Goal: Task Accomplishment & Management: Use online tool/utility

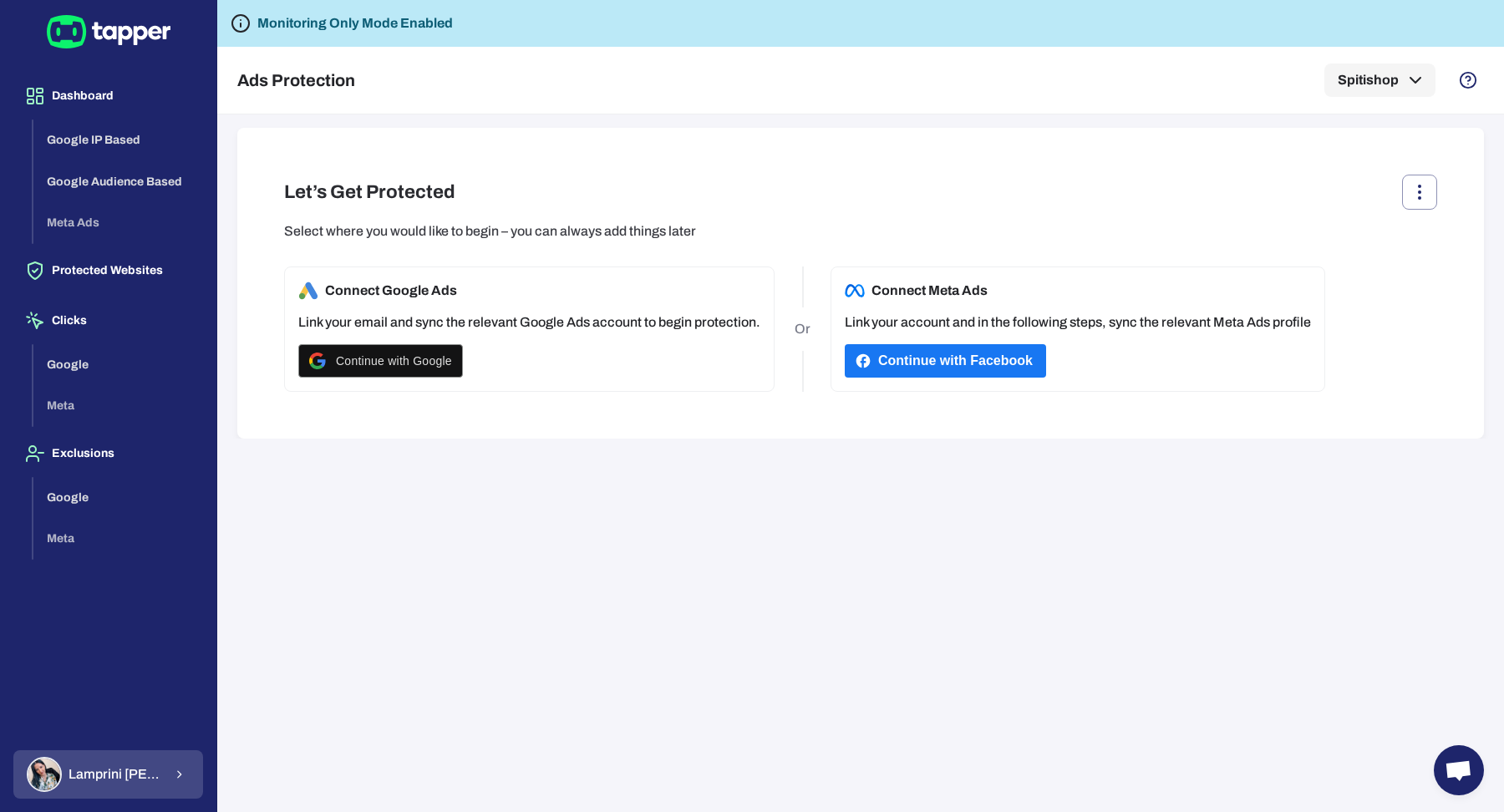
click at [159, 776] on button "[PERSON_NAME]" at bounding box center [107, 774] width 189 height 49
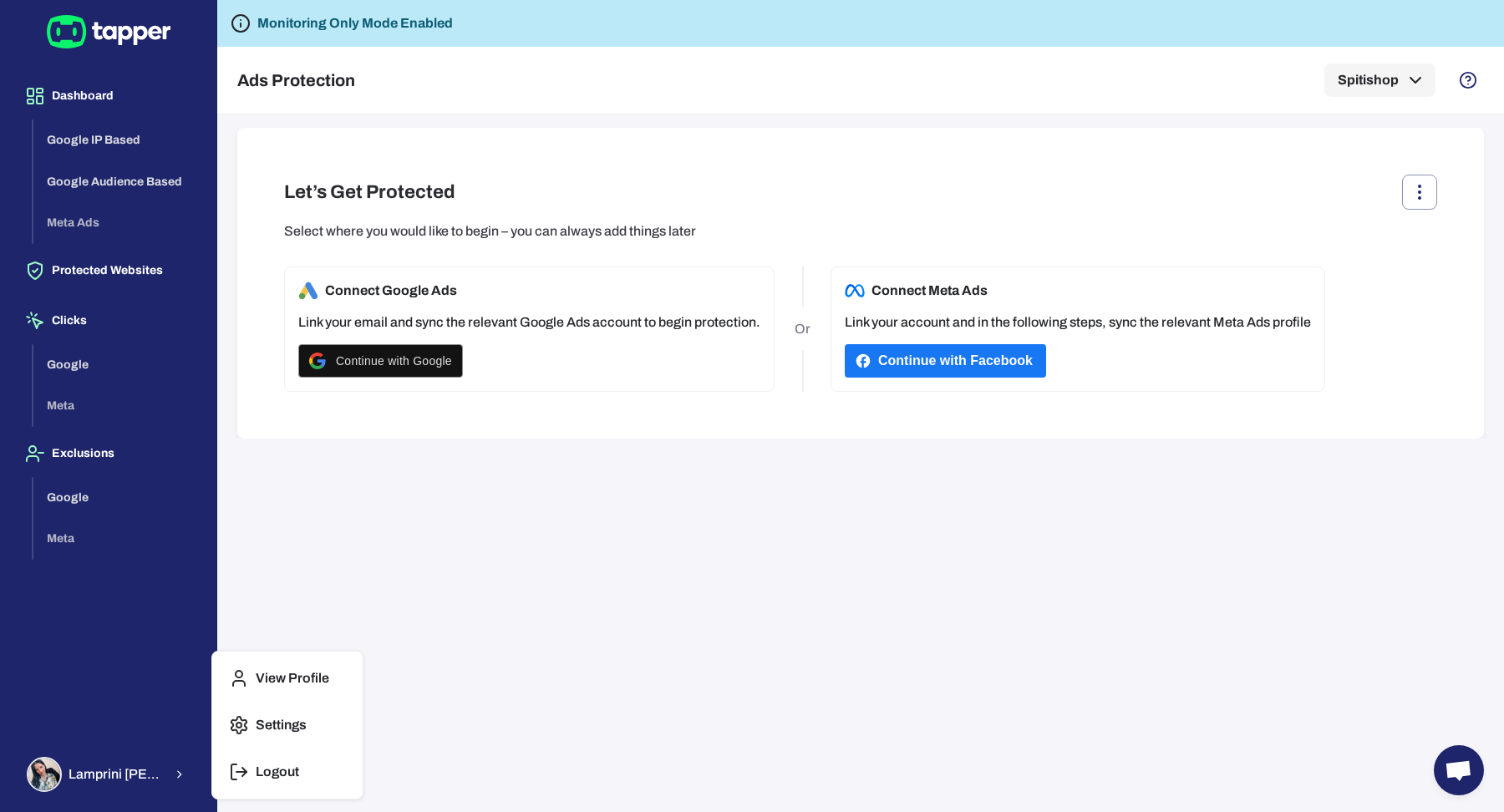
click at [275, 738] on button "Settings" at bounding box center [288, 725] width 137 height 40
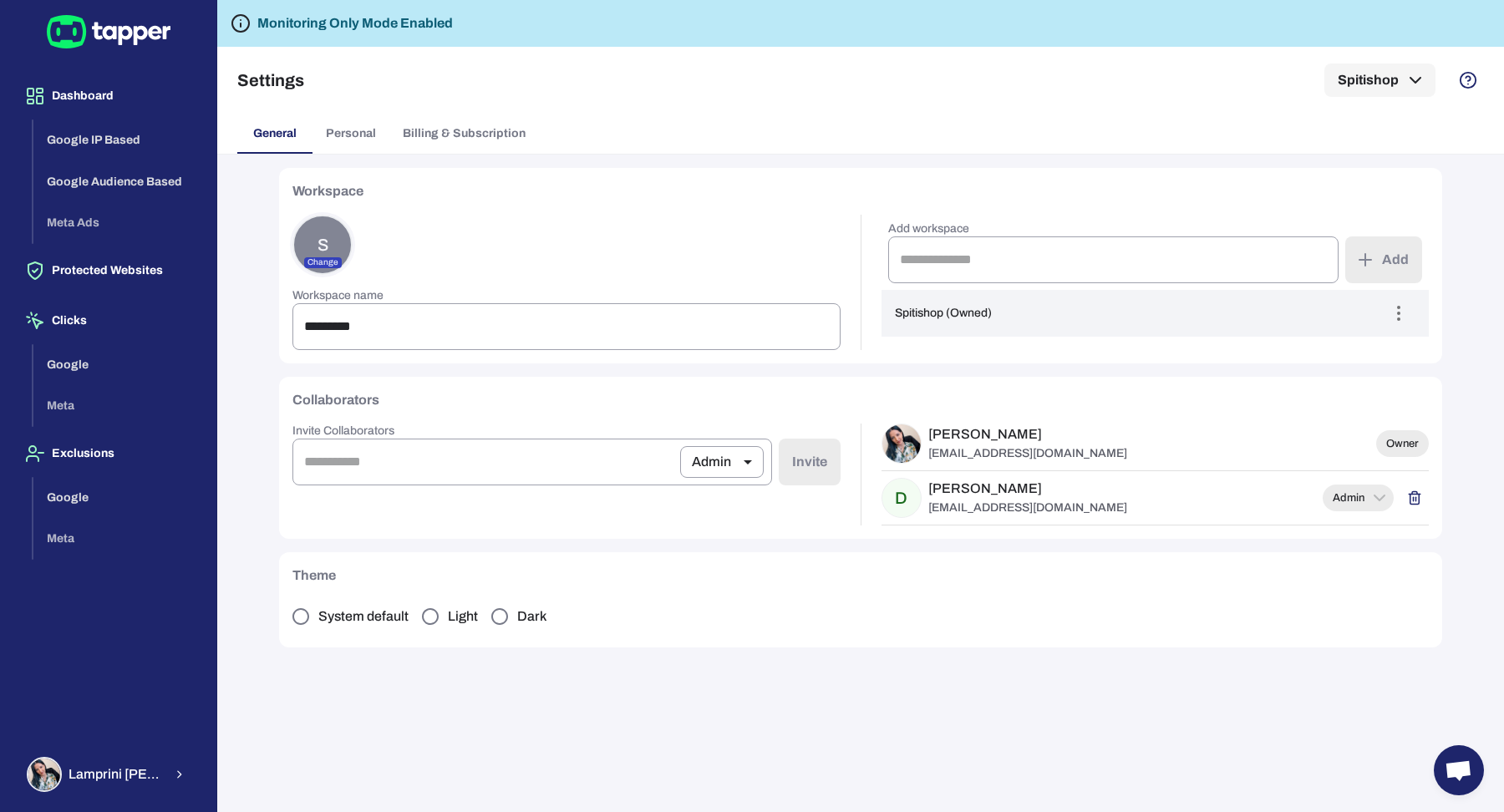
click at [122, 802] on div "Dashboard Google IP Based Google Audience Based Meta Ads Protected Websites Cli…" at bounding box center [108, 406] width 216 height 812
click at [122, 780] on span "[PERSON_NAME]" at bounding box center [115, 774] width 94 height 17
click at [263, 776] on p "Logout" at bounding box center [278, 771] width 44 height 17
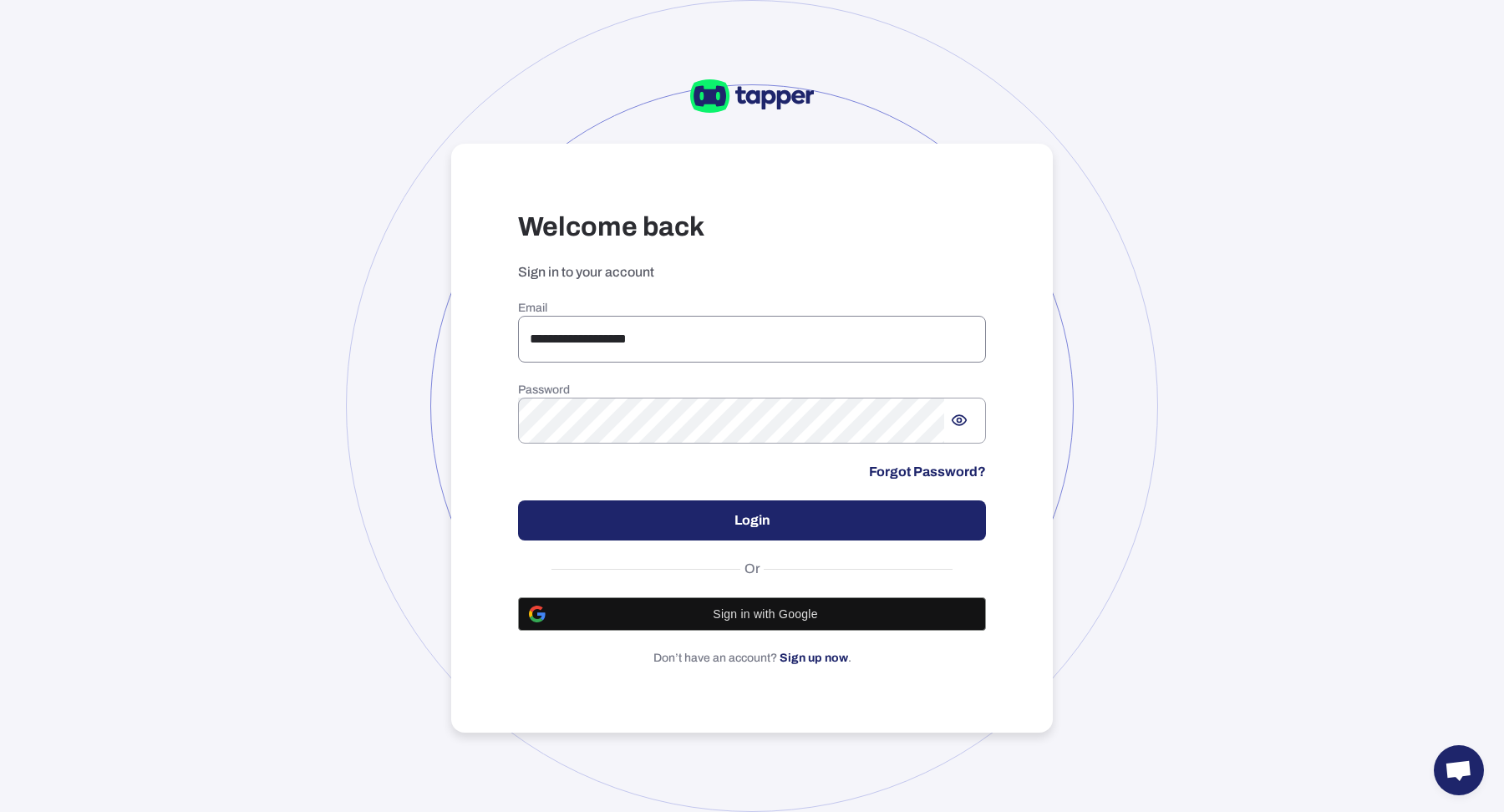
click at [581, 349] on input "**********" at bounding box center [752, 338] width 468 height 47
click at [832, 345] on input "**********" at bounding box center [752, 338] width 468 height 47
type input "**********"
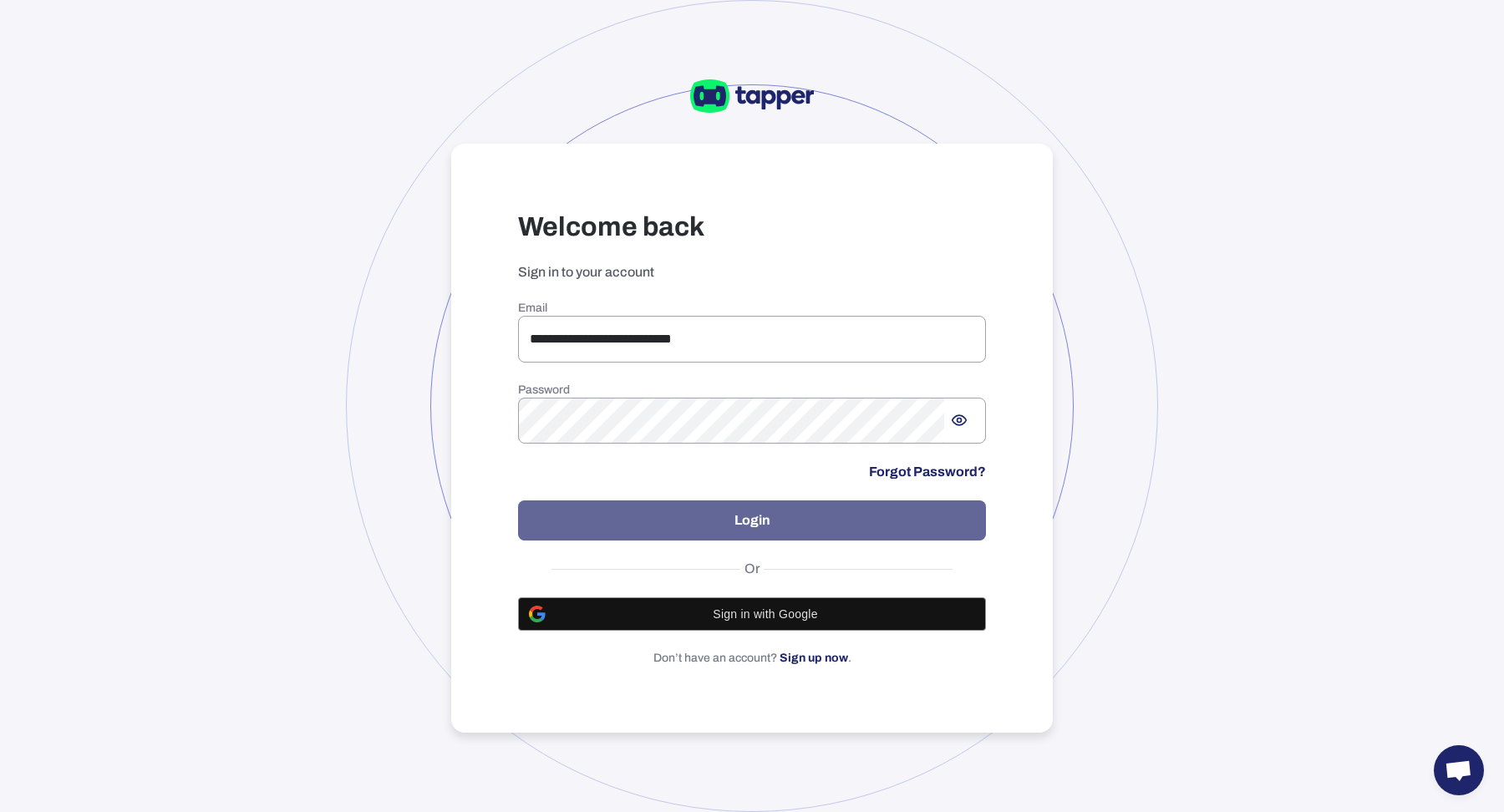
click at [718, 520] on button "Login" at bounding box center [752, 521] width 468 height 40
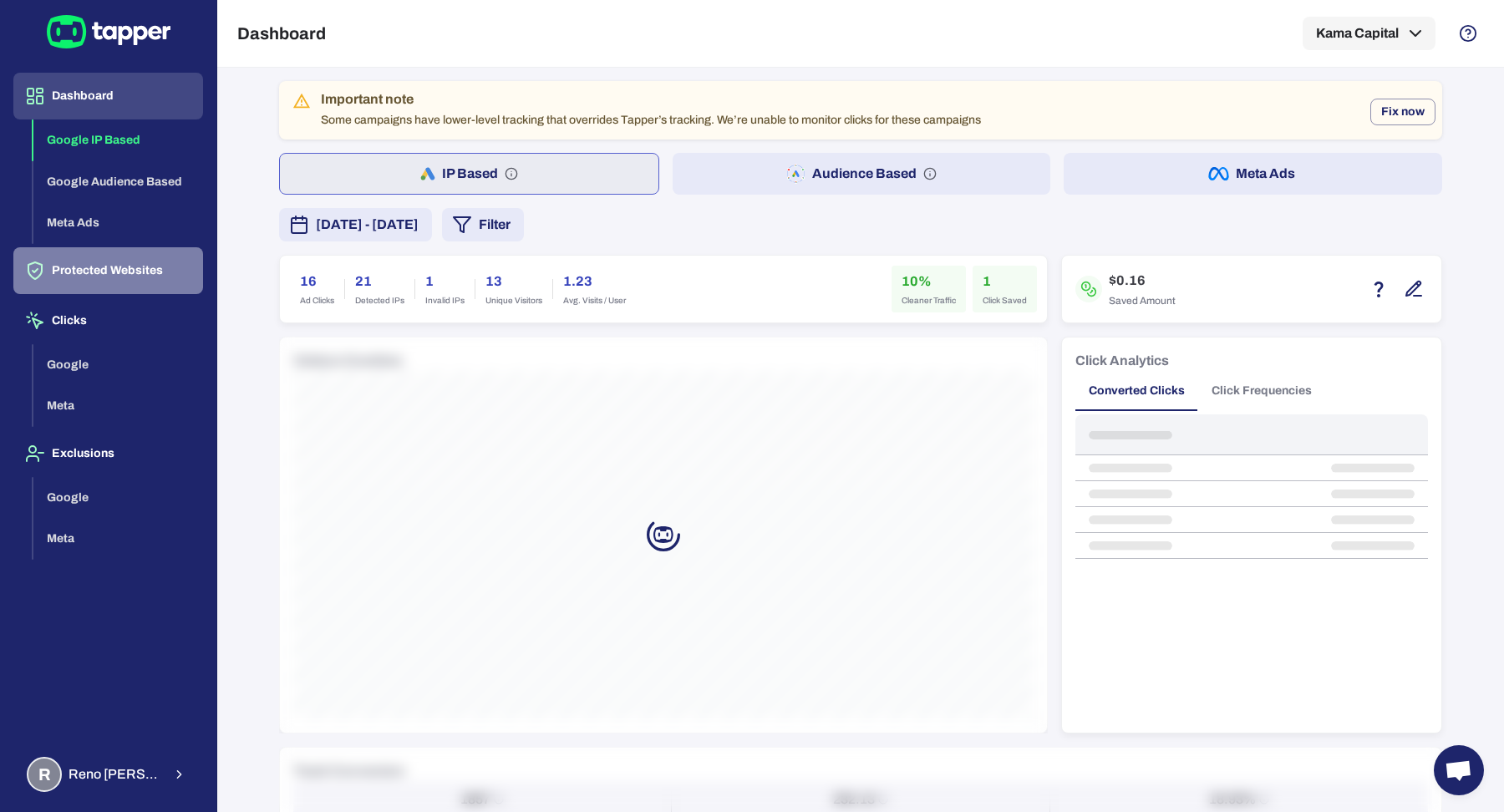
click at [125, 279] on button "Protected Websites" at bounding box center [107, 270] width 189 height 47
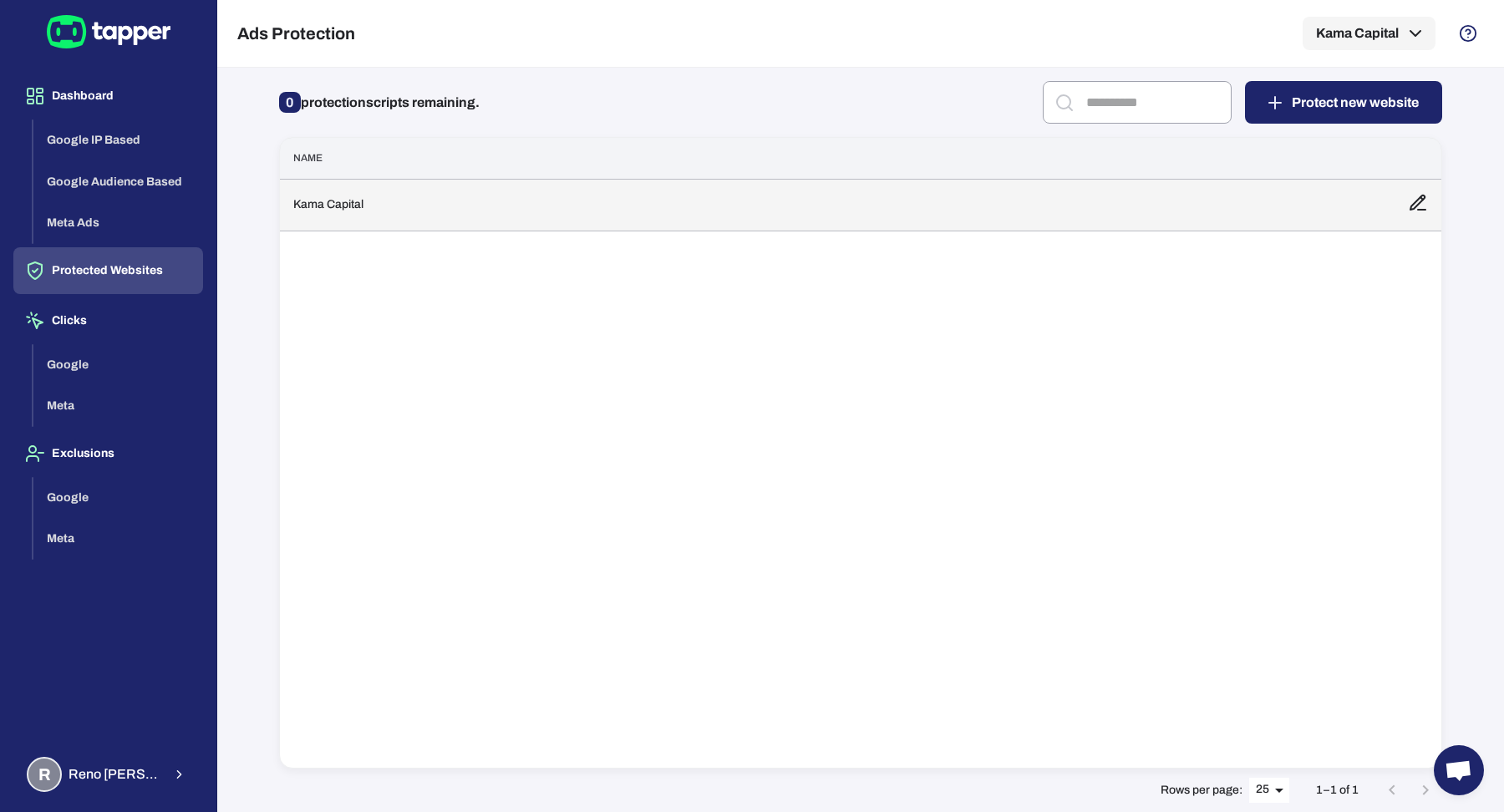
click at [447, 208] on td "Kama Capital" at bounding box center [837, 204] width 1114 height 52
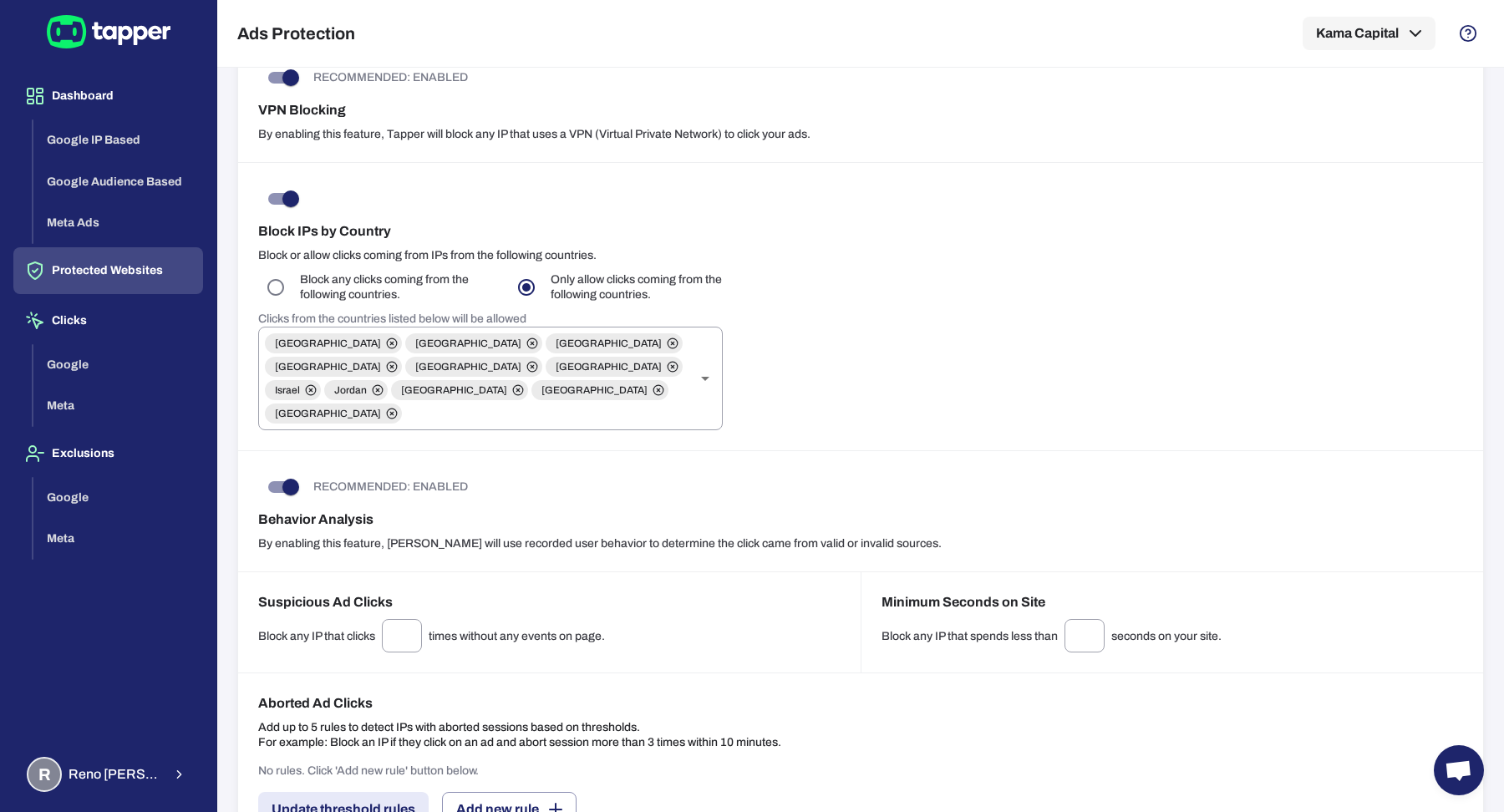
scroll to position [733, 0]
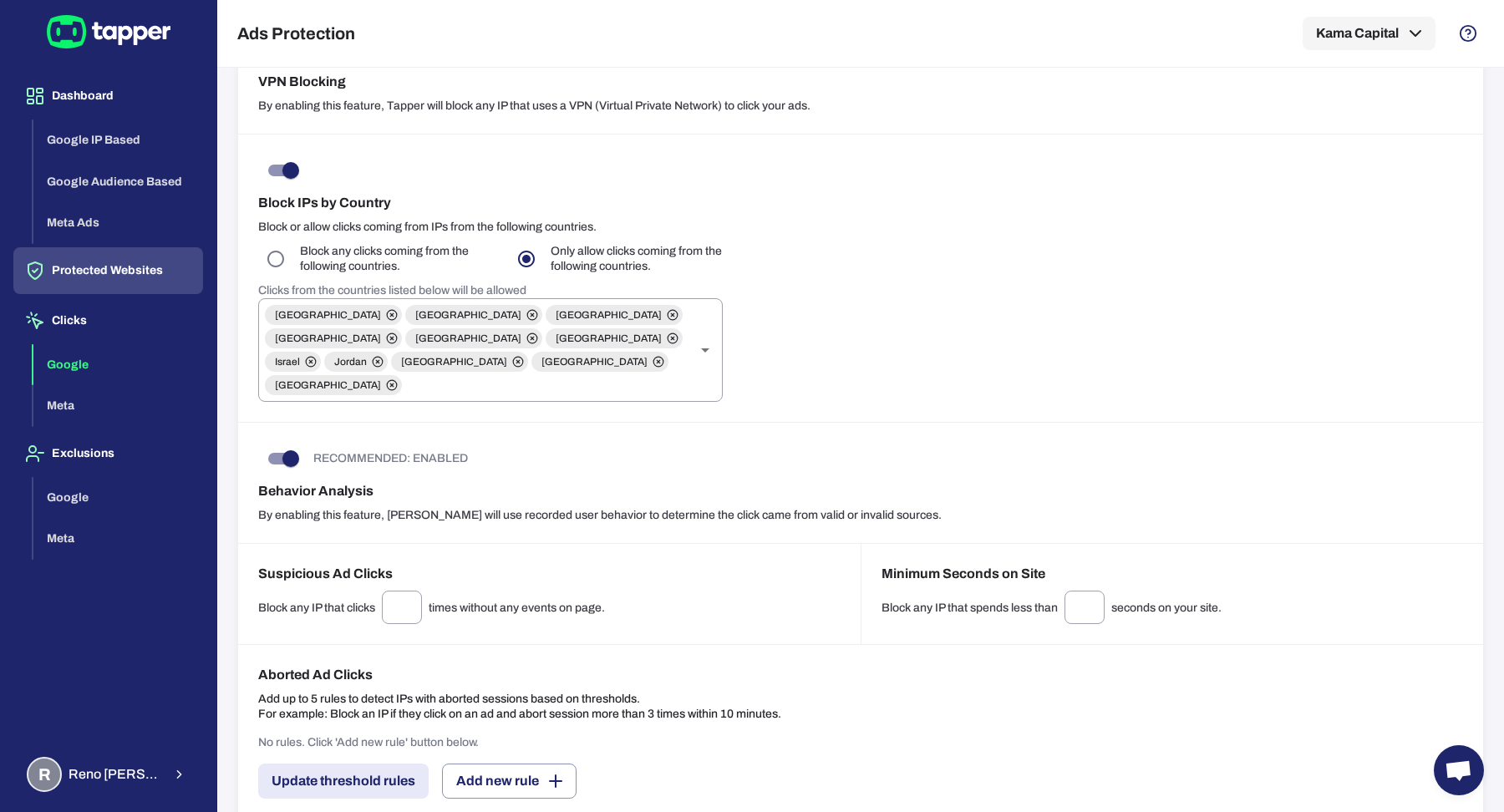
click at [97, 358] on button "Google" at bounding box center [118, 365] width 170 height 42
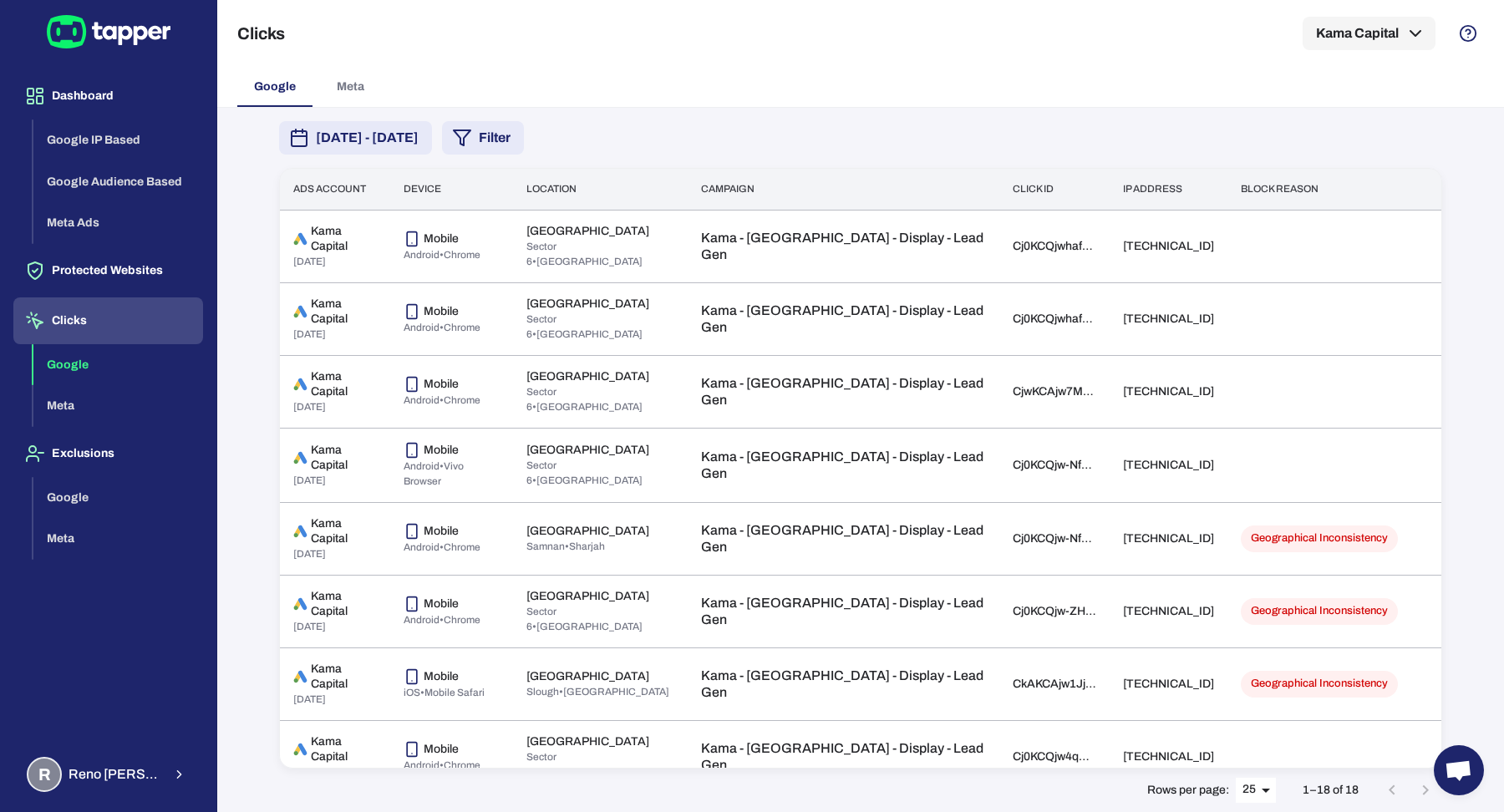
click at [408, 164] on div "August 7, 2025 - August 13, 2025 Filter Ads account Device Location Campaign Cl…" at bounding box center [860, 460] width 1203 height 704
click at [405, 146] on span "[DATE] - [DATE]" at bounding box center [367, 138] width 103 height 20
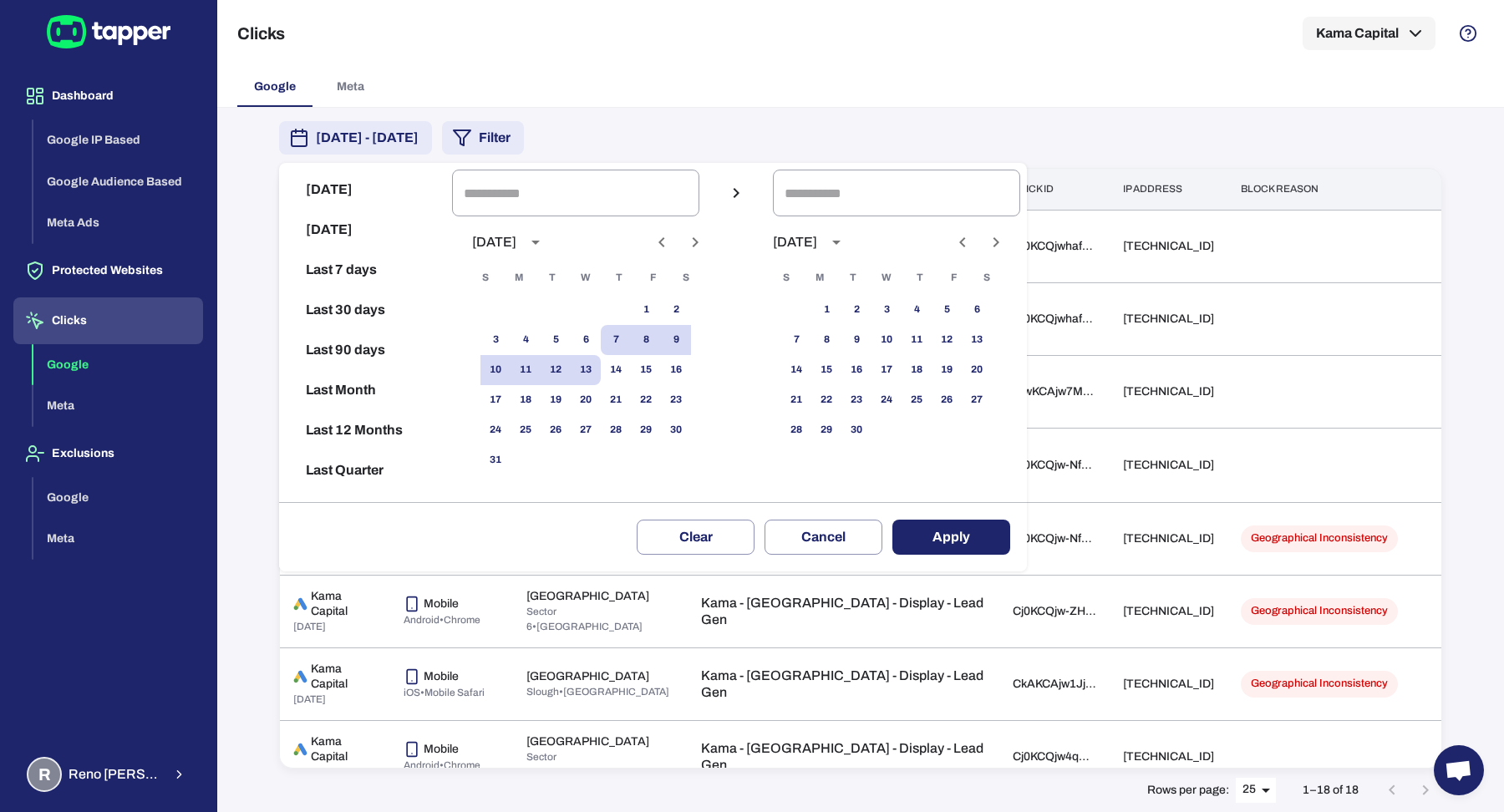
click at [355, 356] on button "Last 90 days" at bounding box center [365, 350] width 160 height 40
type input "**********"
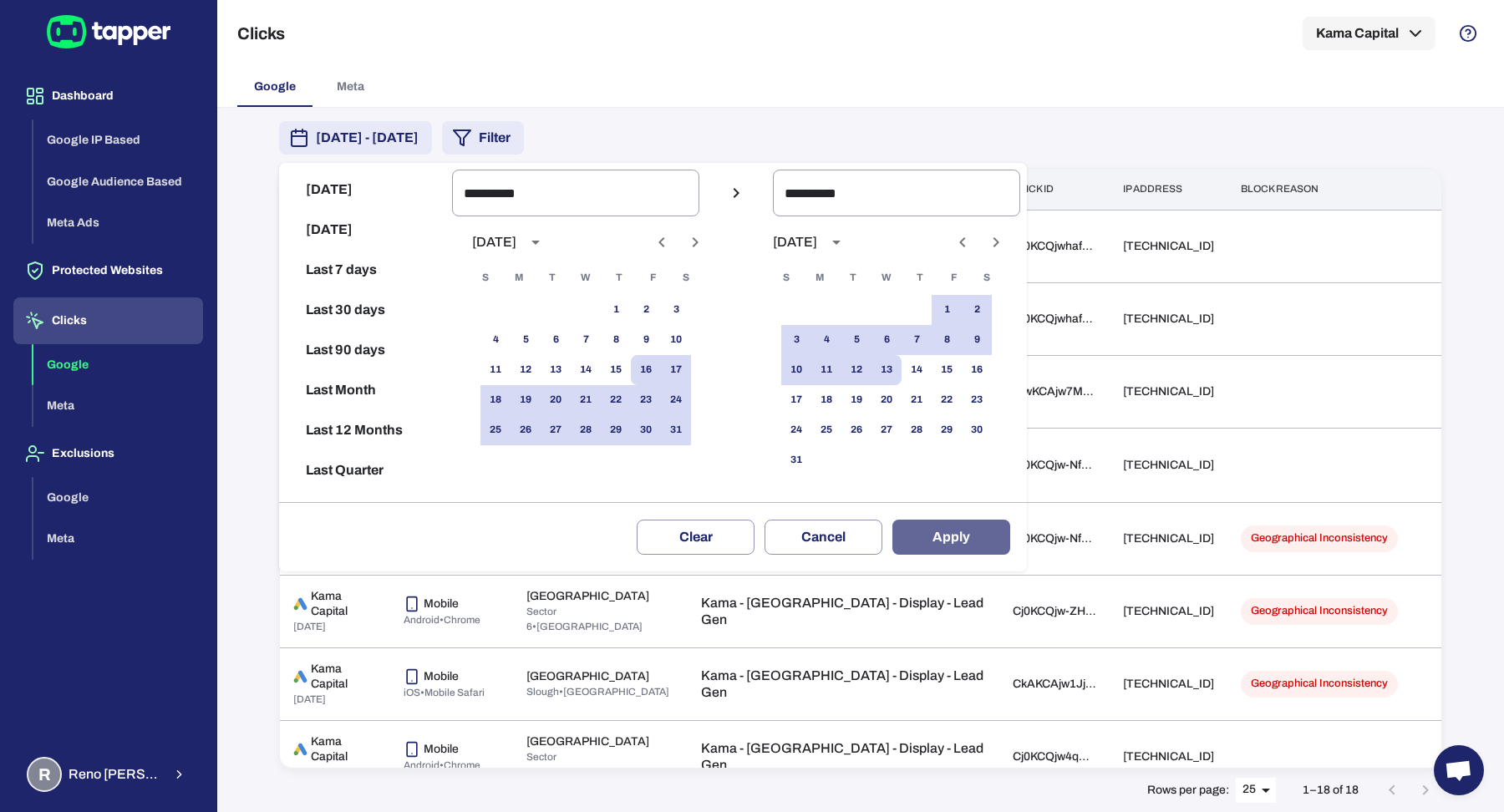
click at [947, 523] on button "Apply" at bounding box center [951, 536] width 118 height 35
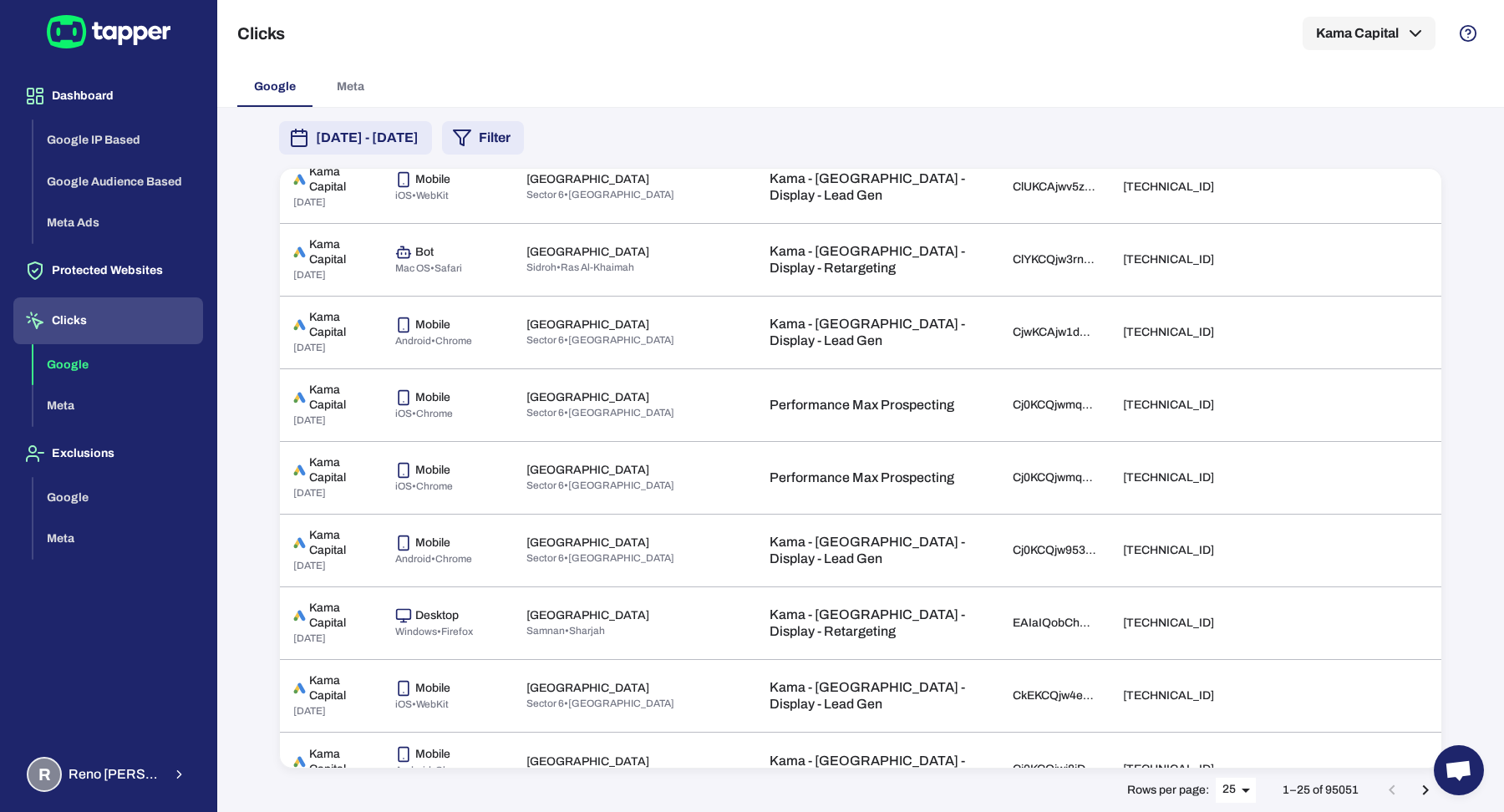
scroll to position [915, 0]
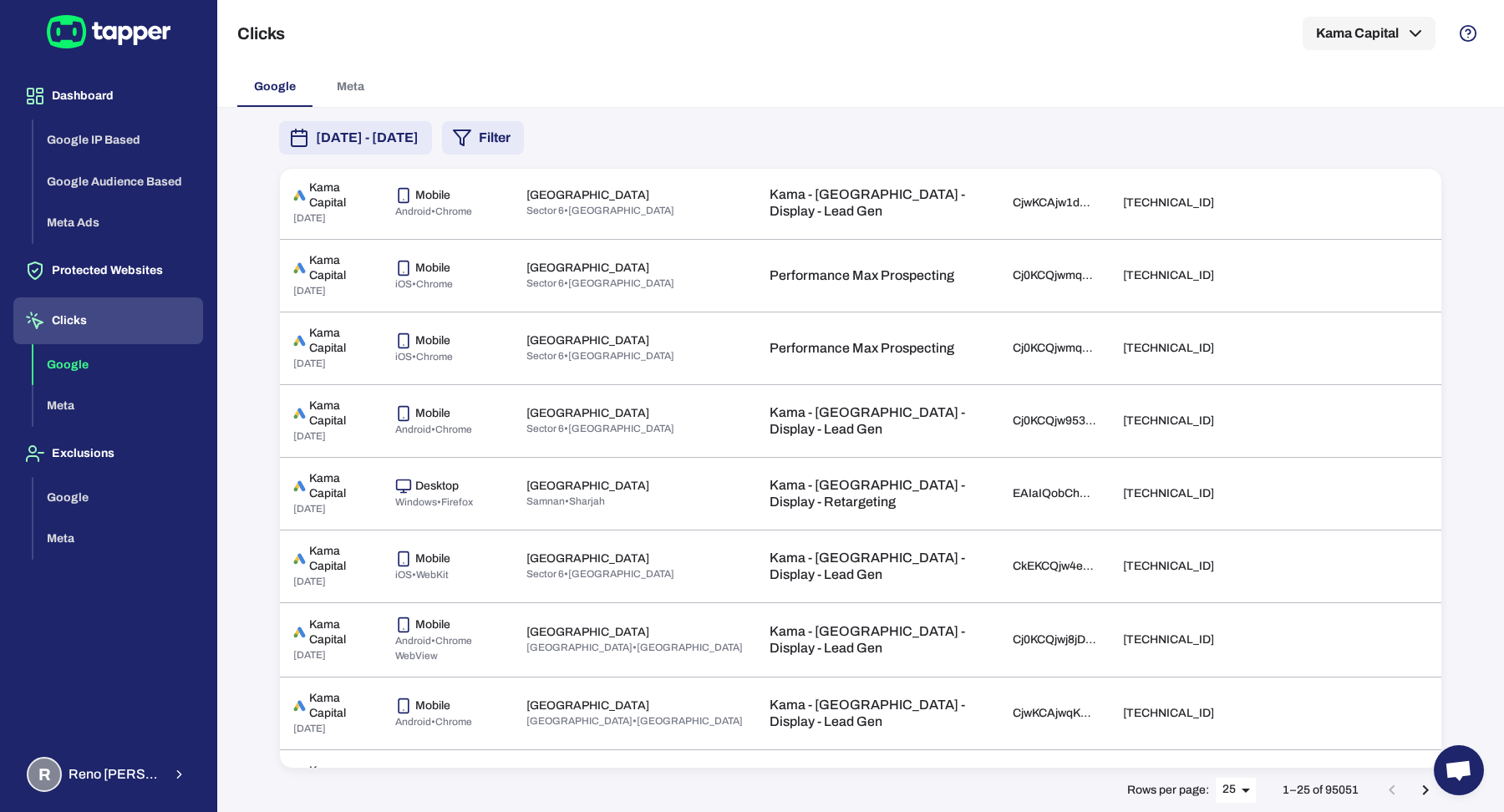
click at [1227, 790] on body "Dashboard Google IP Based Google Audience Based Meta Ads Protected Websites Cli…" at bounding box center [752, 406] width 1504 height 812
click at [1237, 779] on li "50" at bounding box center [1236, 778] width 42 height 27
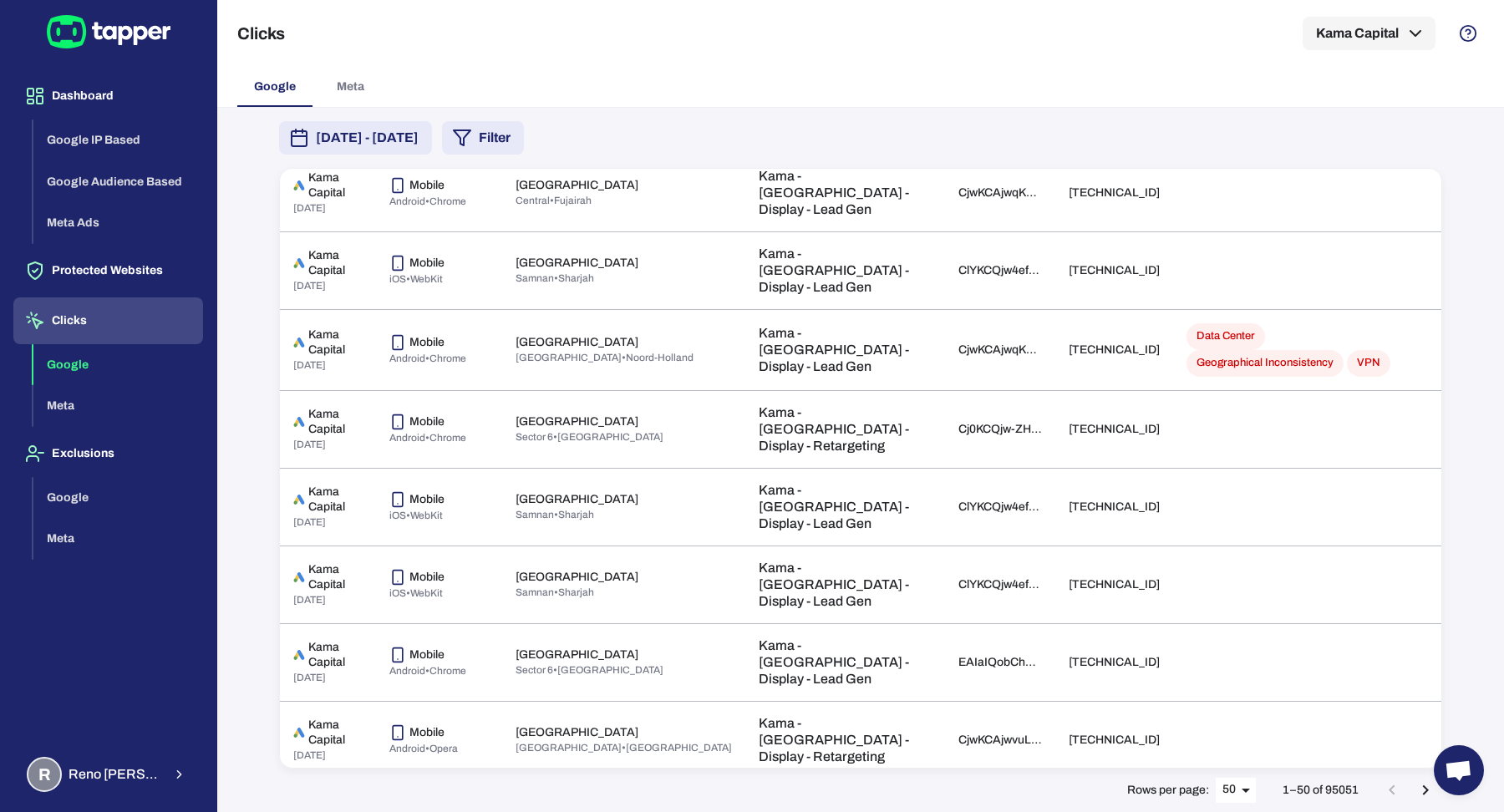
scroll to position [3088, 0]
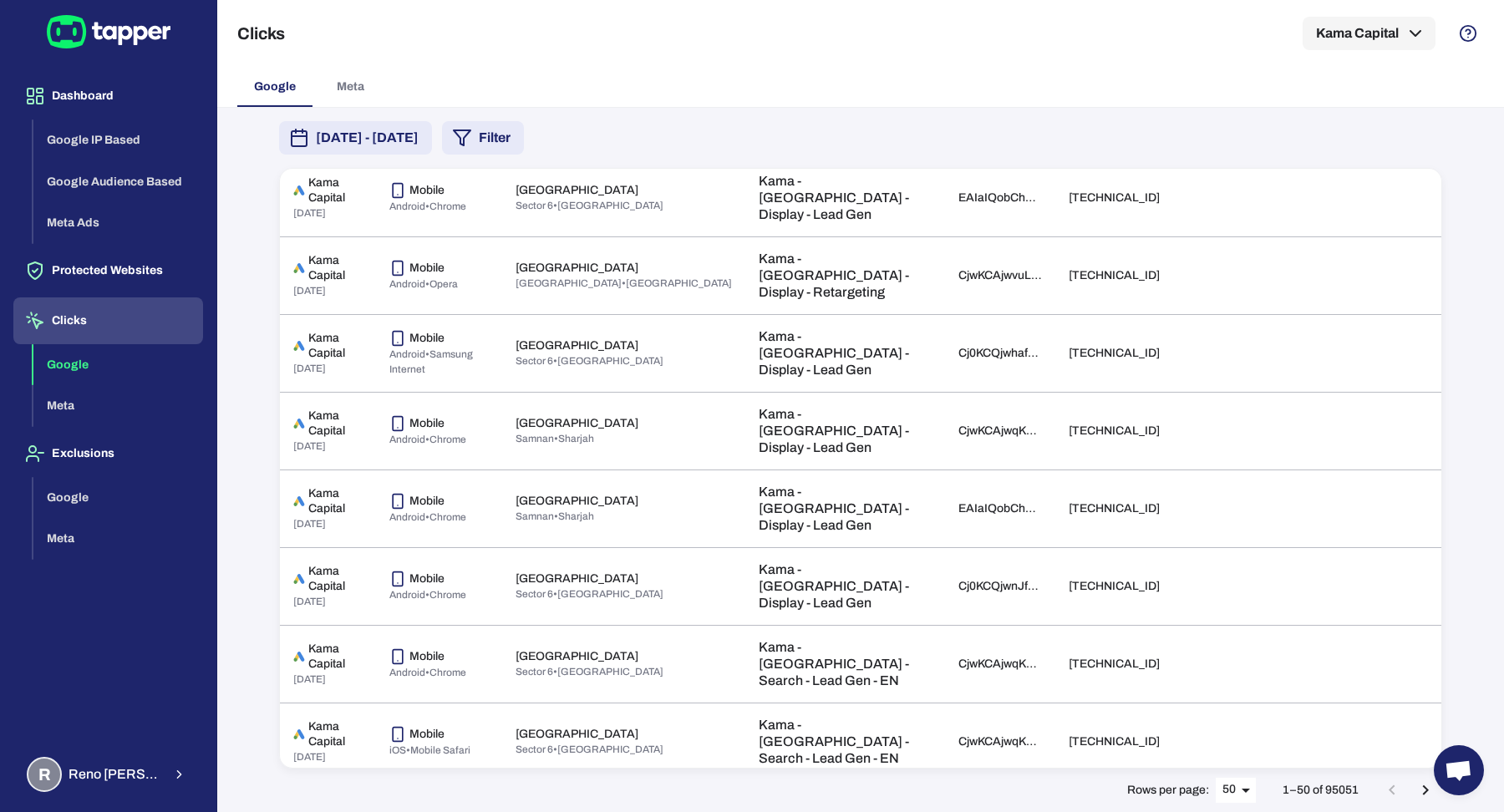
click at [1425, 789] on icon "Go to next page" at bounding box center [1426, 790] width 6 height 10
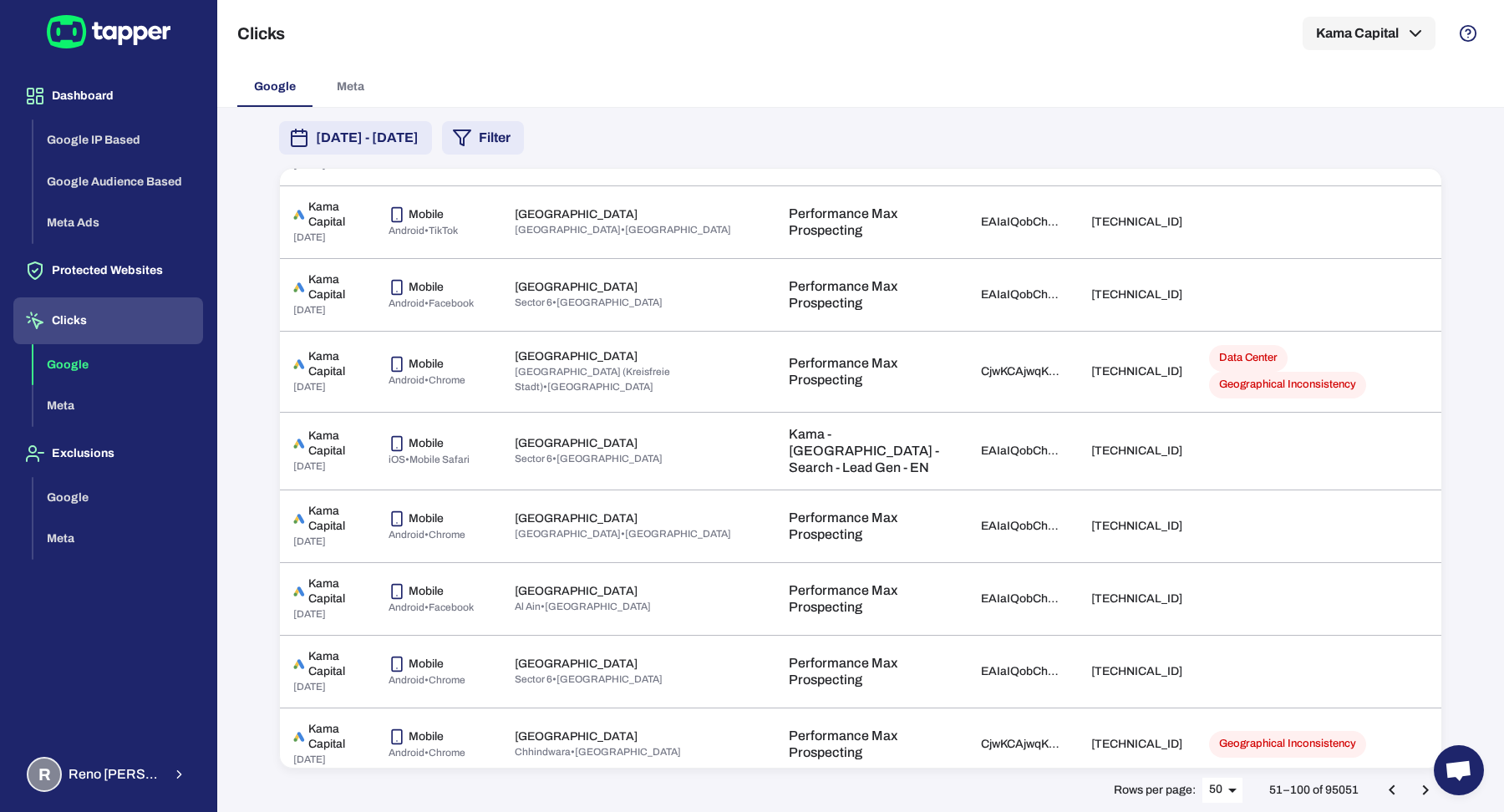
scroll to position [704, 0]
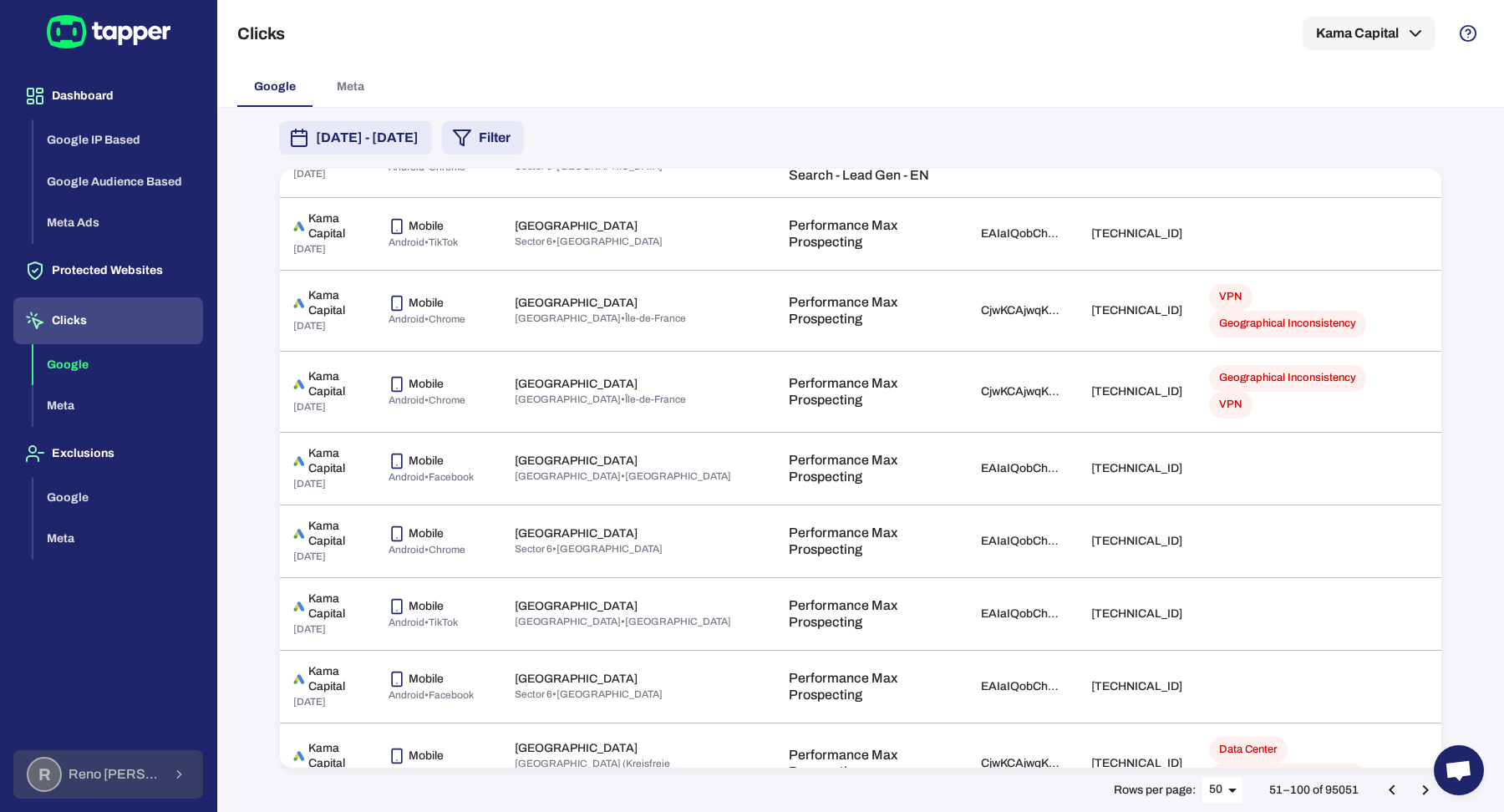
click at [129, 781] on span "[PERSON_NAME]" at bounding box center [115, 774] width 93 height 17
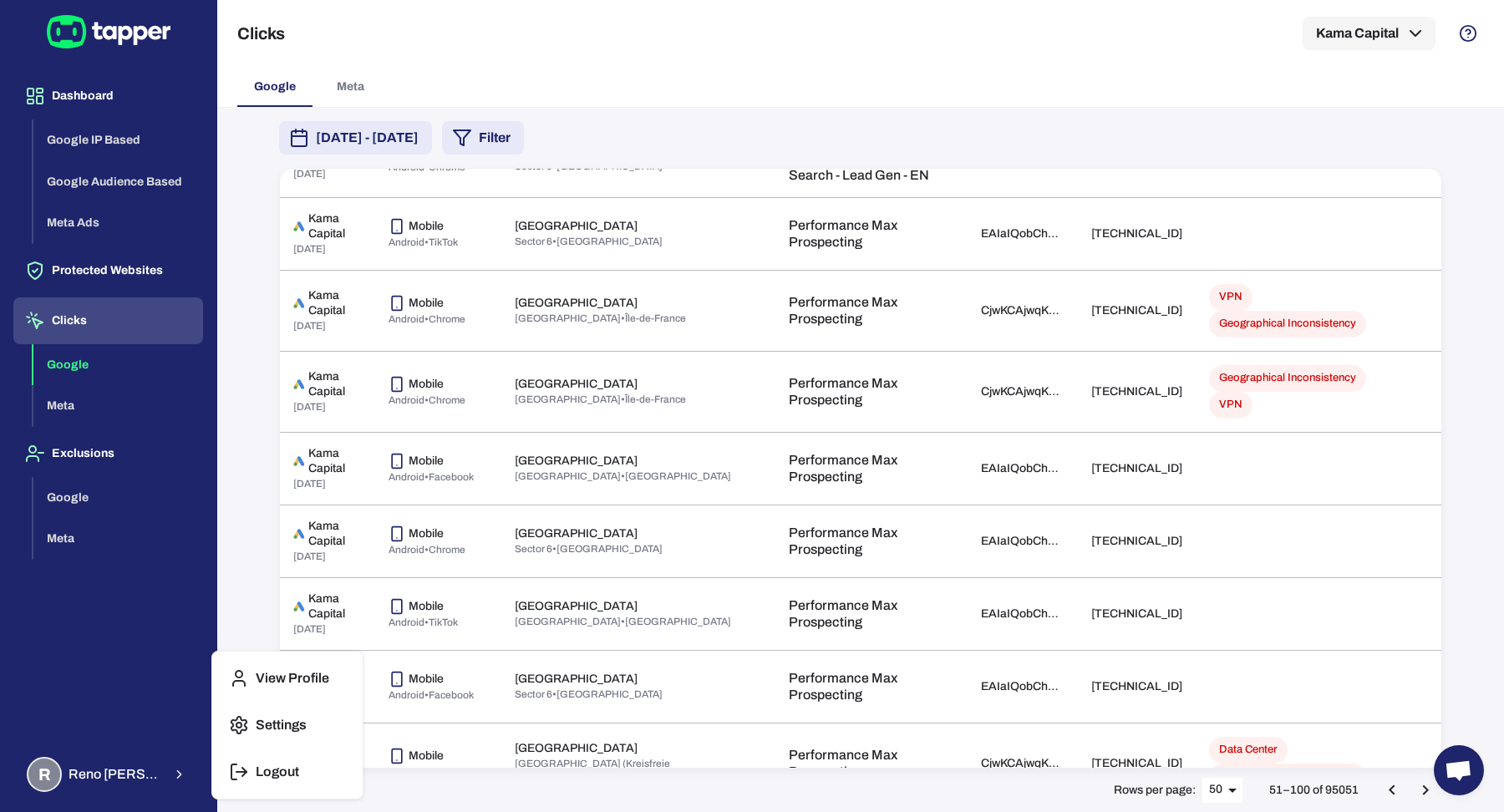
click at [252, 768] on button "Logout" at bounding box center [288, 771] width 137 height 40
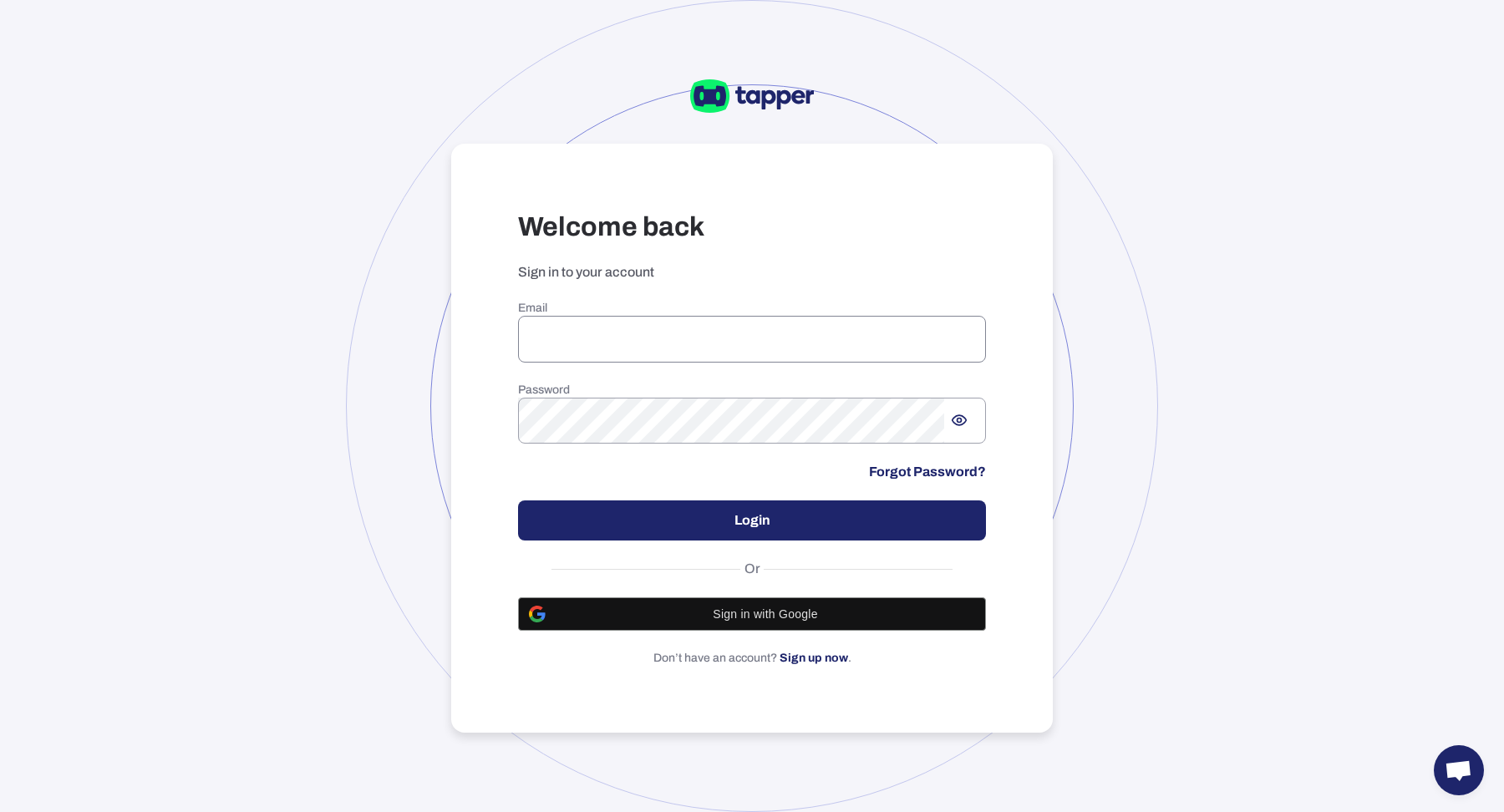
type input "**********"
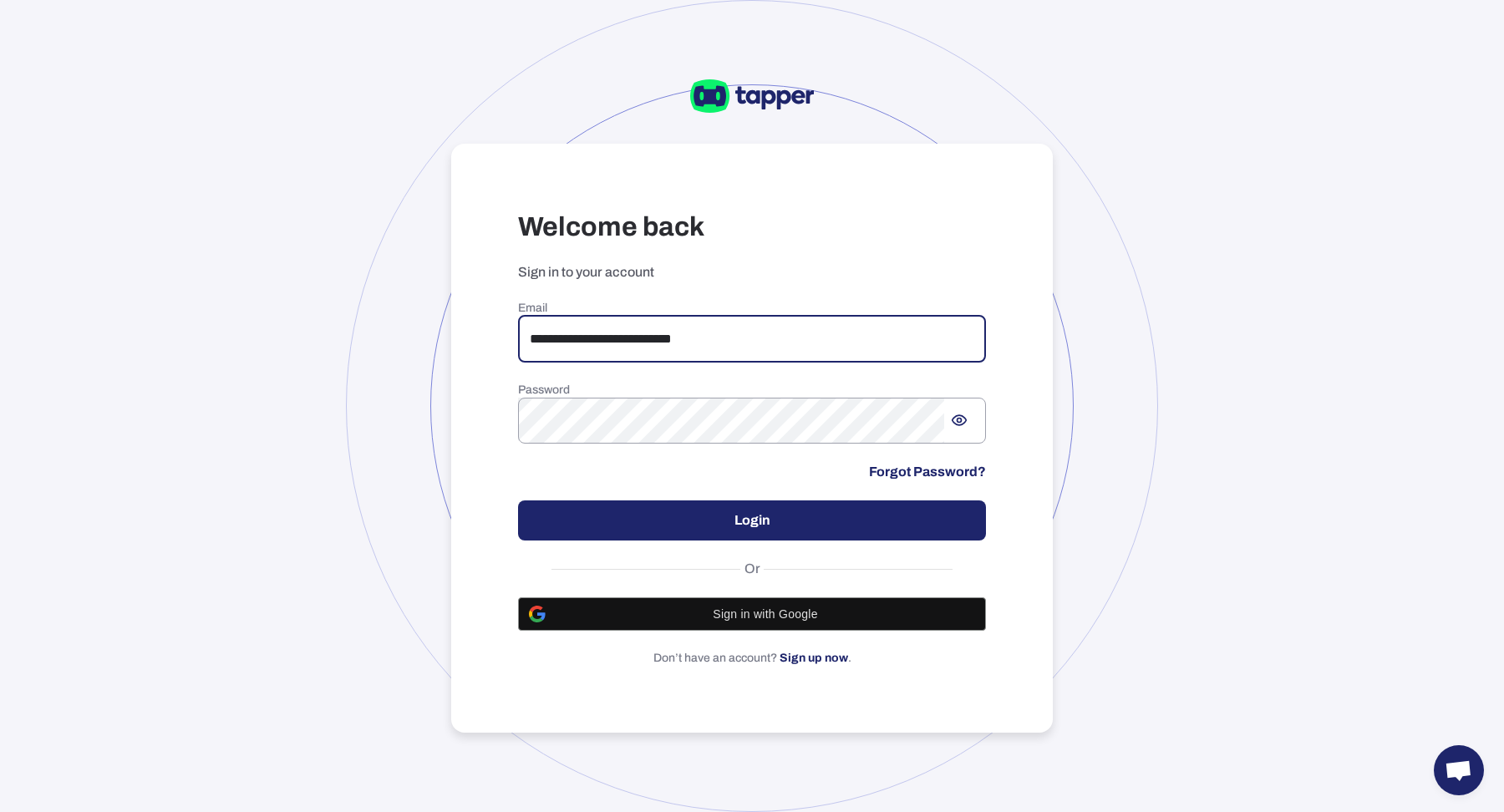
click at [625, 318] on input "**********" at bounding box center [752, 338] width 468 height 47
click at [658, 518] on button "Login" at bounding box center [752, 521] width 468 height 40
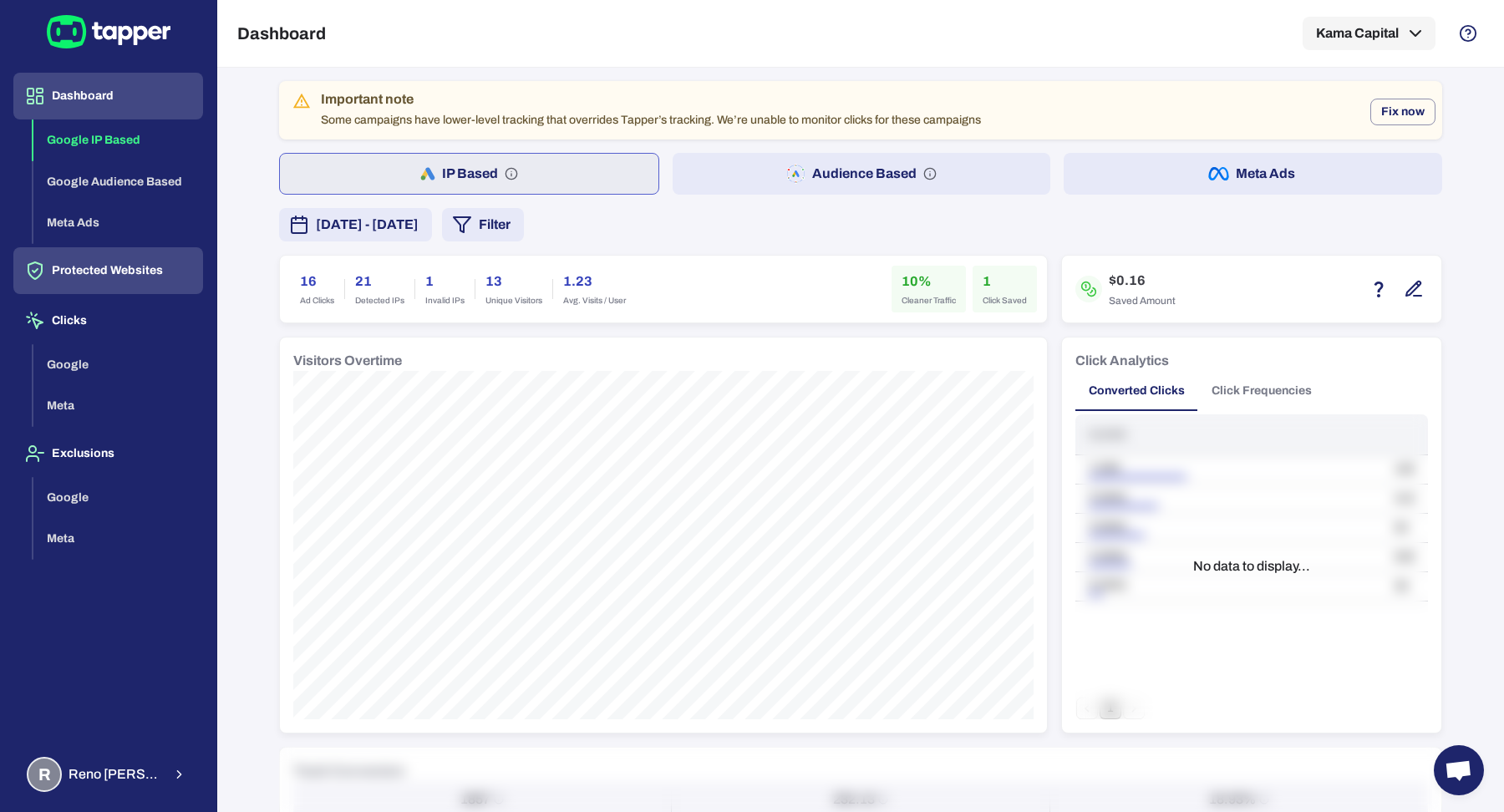
click at [104, 275] on button "Protected Websites" at bounding box center [107, 270] width 189 height 47
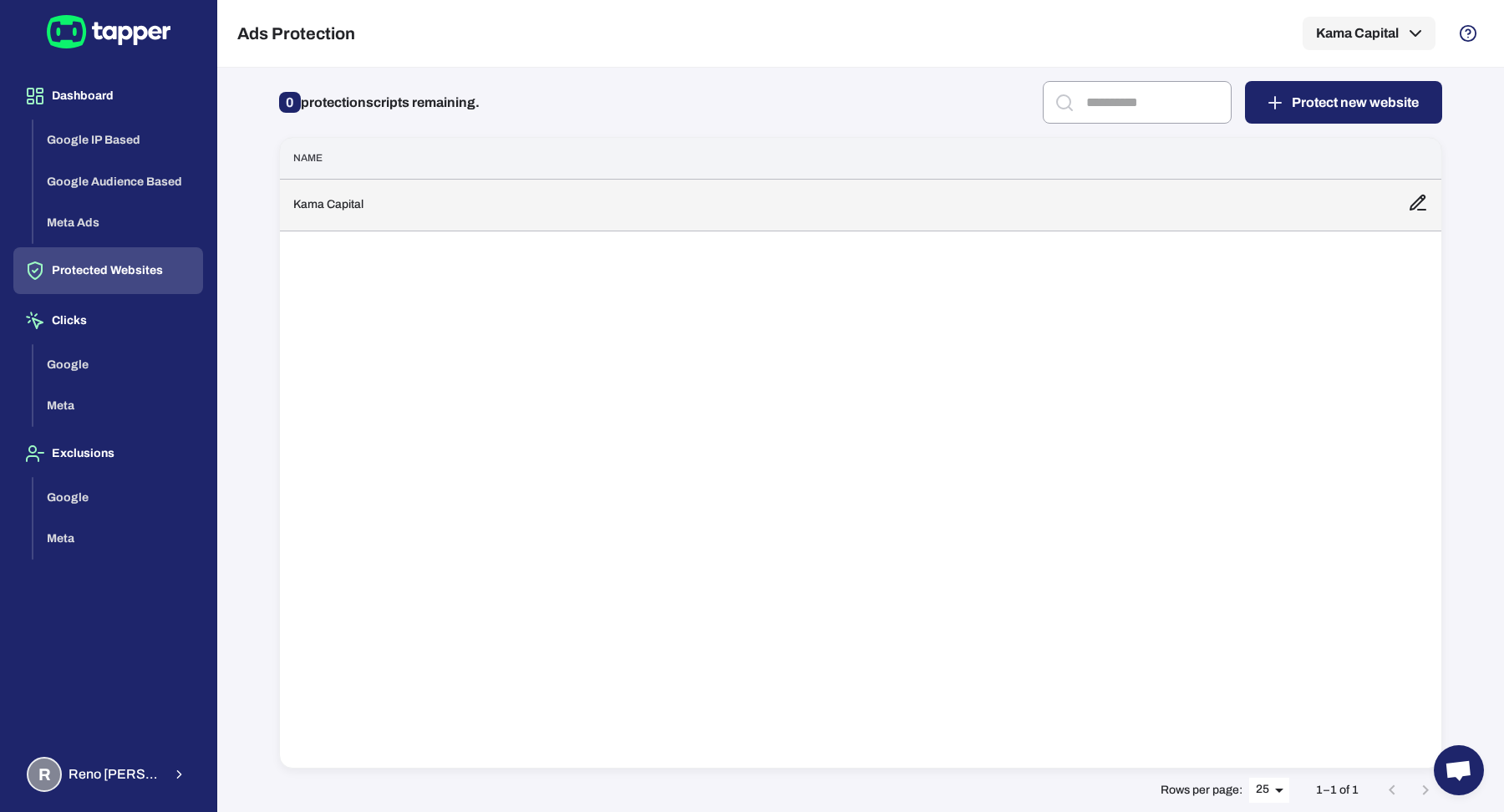
click at [507, 225] on td "Kama Capital" at bounding box center [837, 204] width 1114 height 52
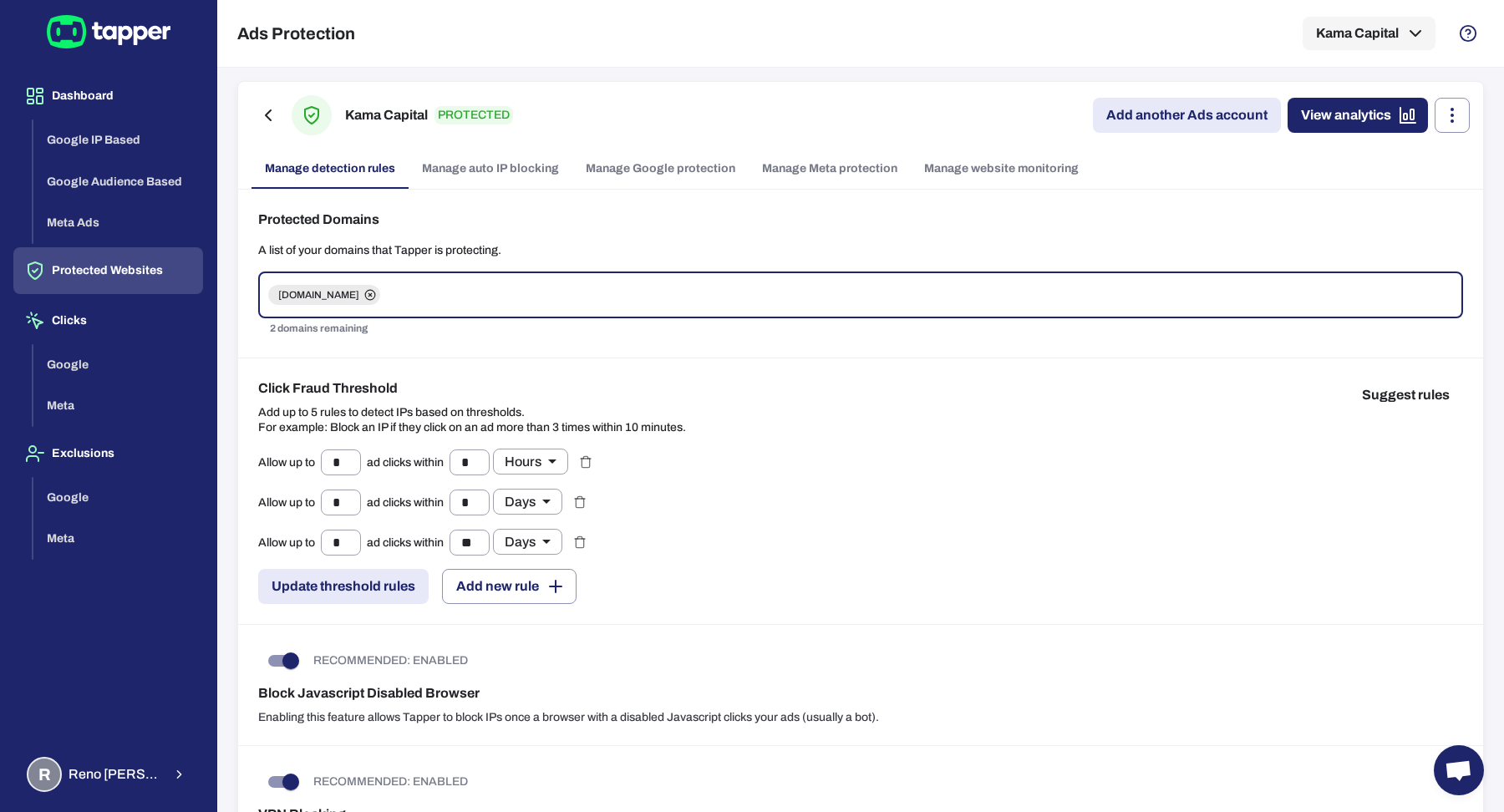
click at [962, 161] on link "Manage website monitoring" at bounding box center [1000, 169] width 181 height 40
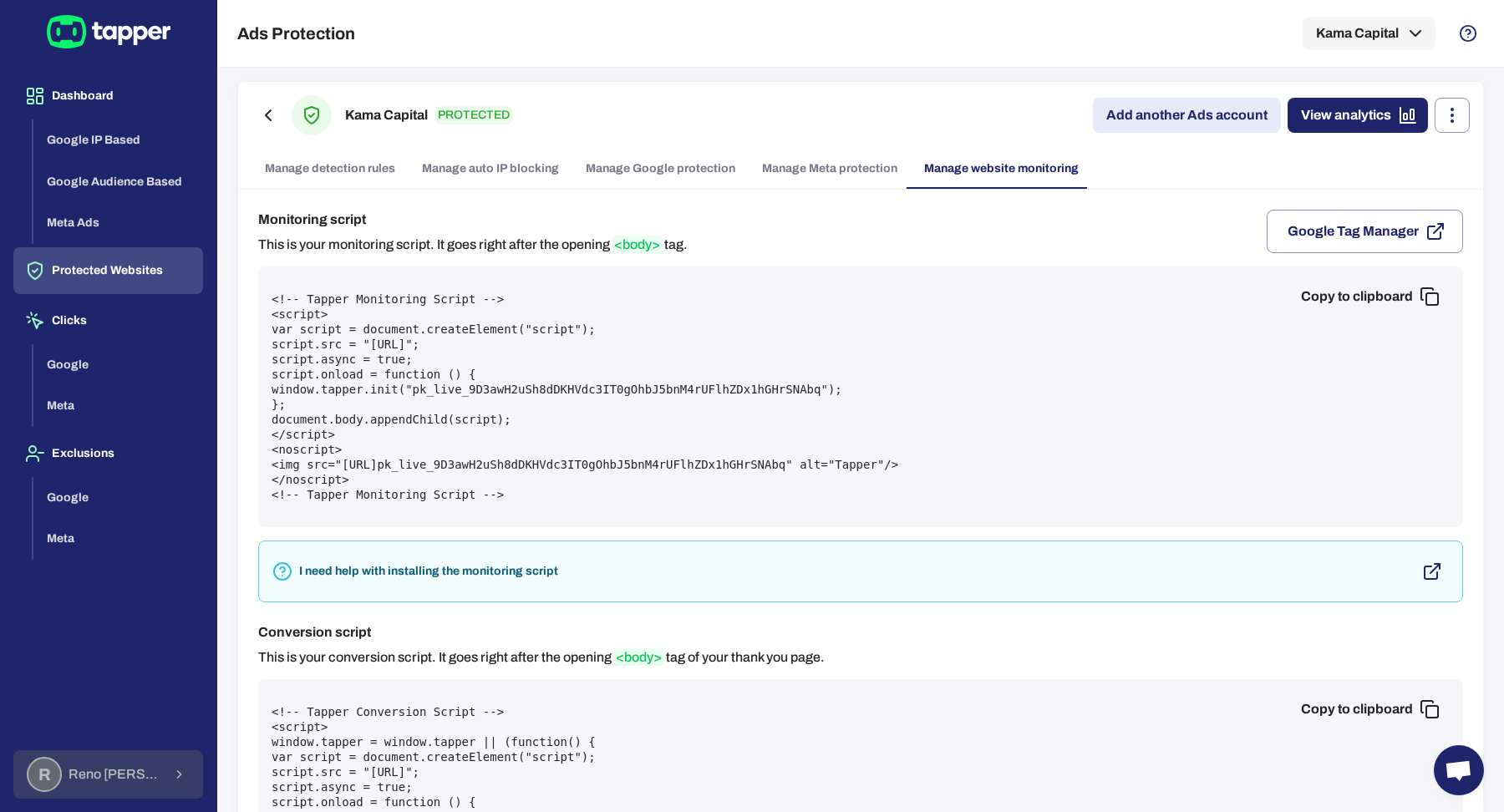
click at [124, 772] on span "[PERSON_NAME]" at bounding box center [115, 774] width 93 height 17
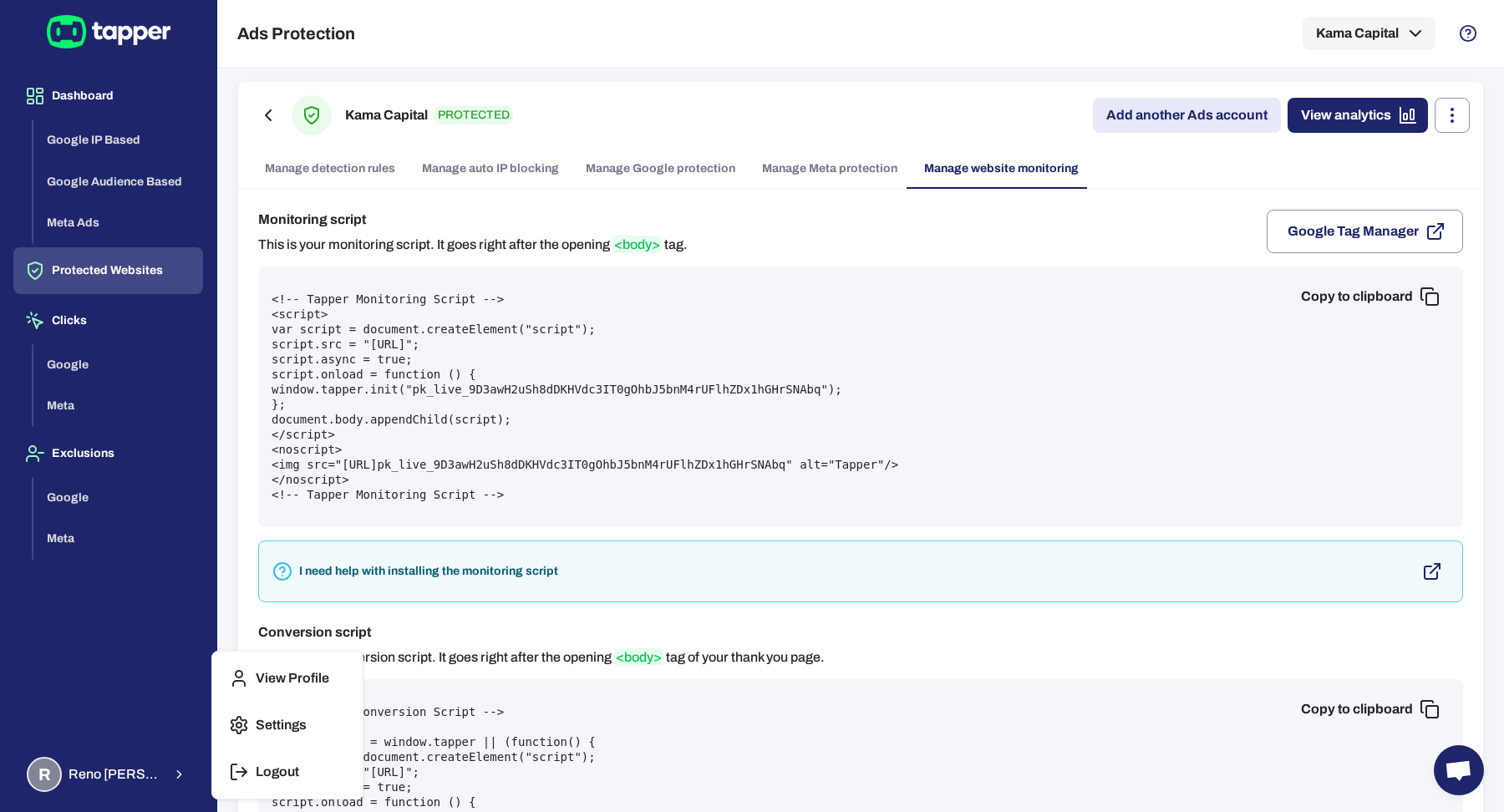
click at [256, 767] on p "Logout" at bounding box center [278, 771] width 44 height 17
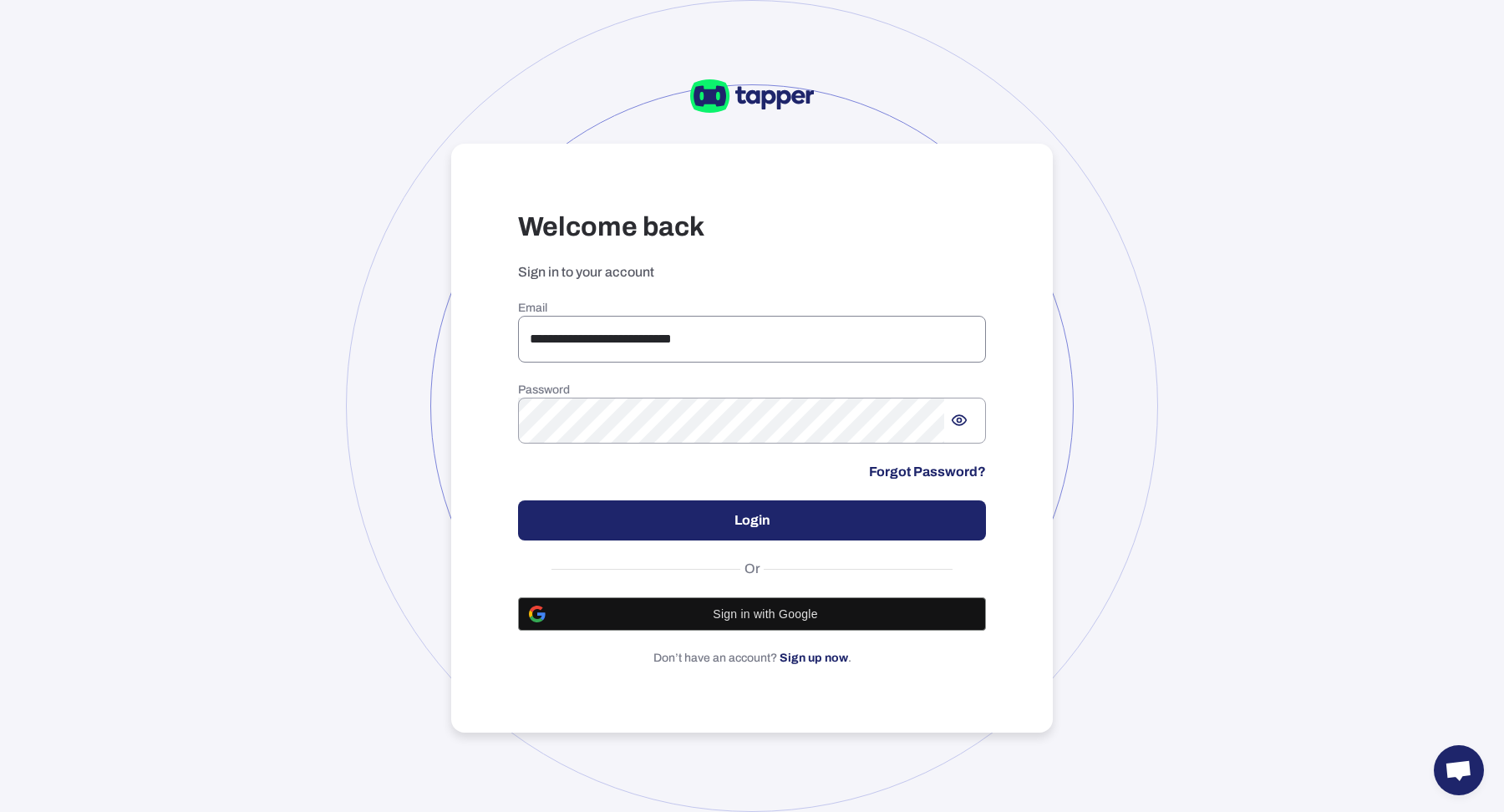
click at [602, 341] on input "**********" at bounding box center [752, 338] width 468 height 47
type input "**********"
click at [561, 513] on button "Login" at bounding box center [752, 521] width 468 height 40
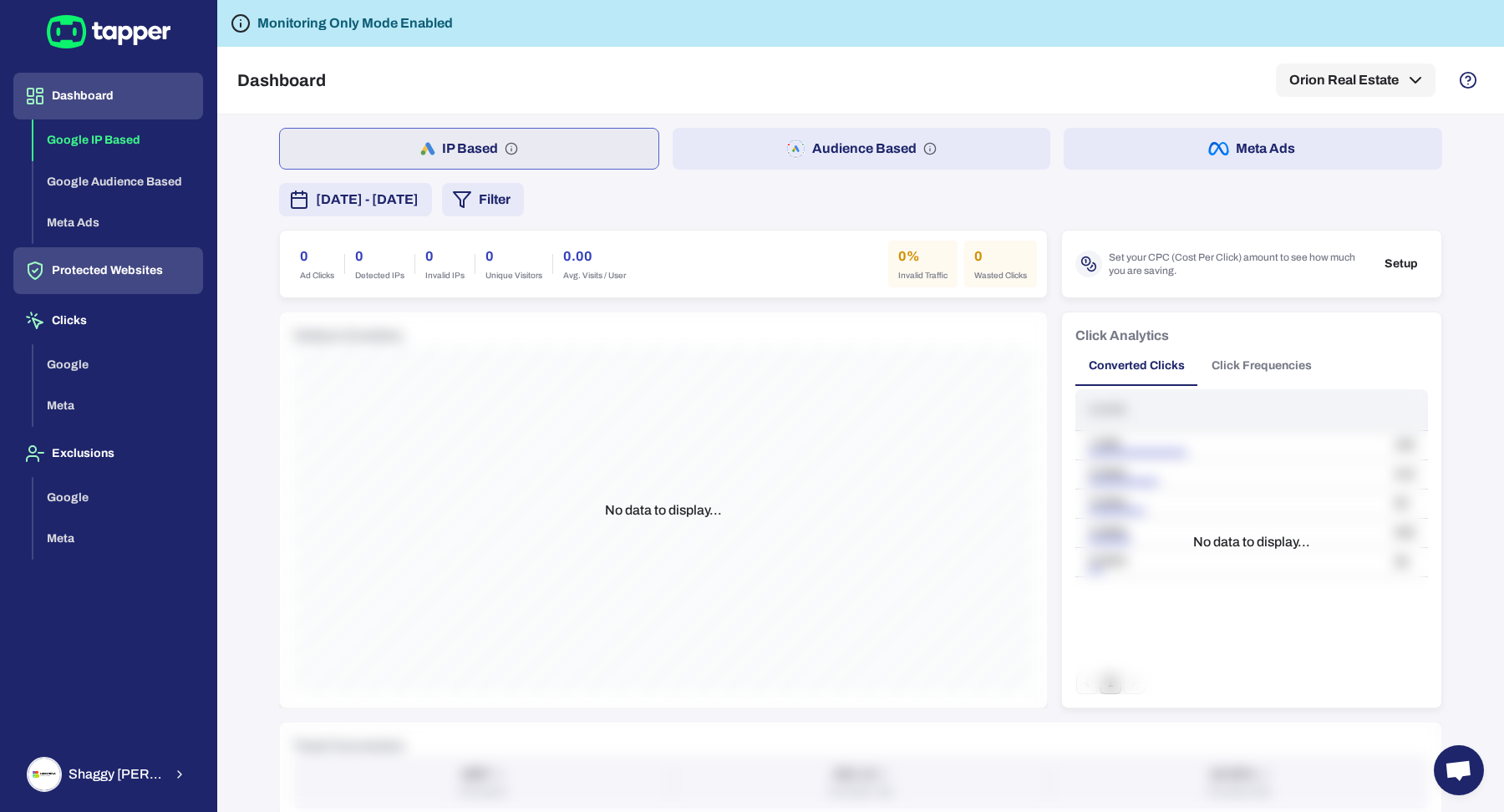
click at [152, 265] on button "Protected Websites" at bounding box center [107, 270] width 189 height 47
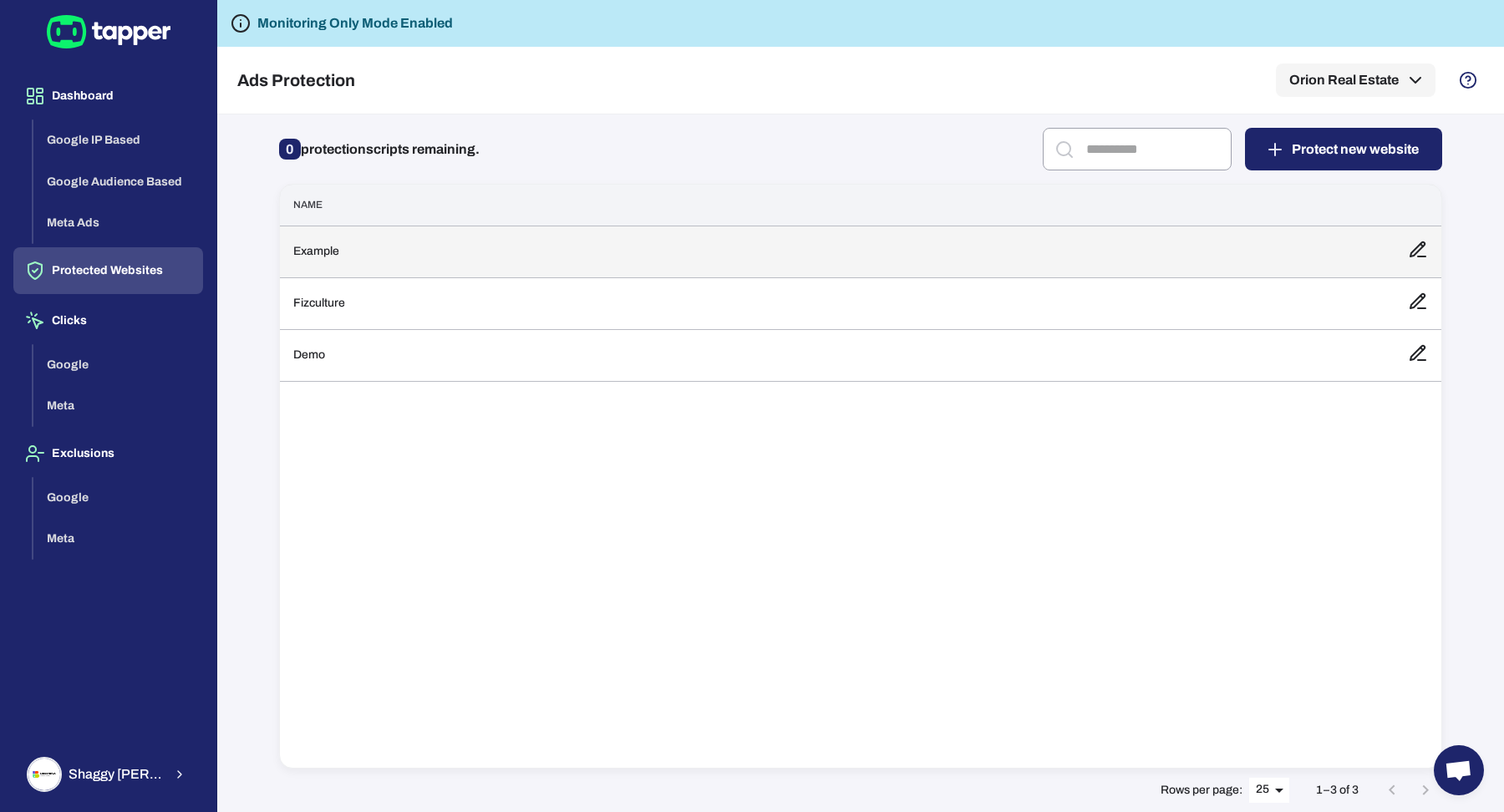
click at [715, 262] on td "Example" at bounding box center [837, 251] width 1114 height 52
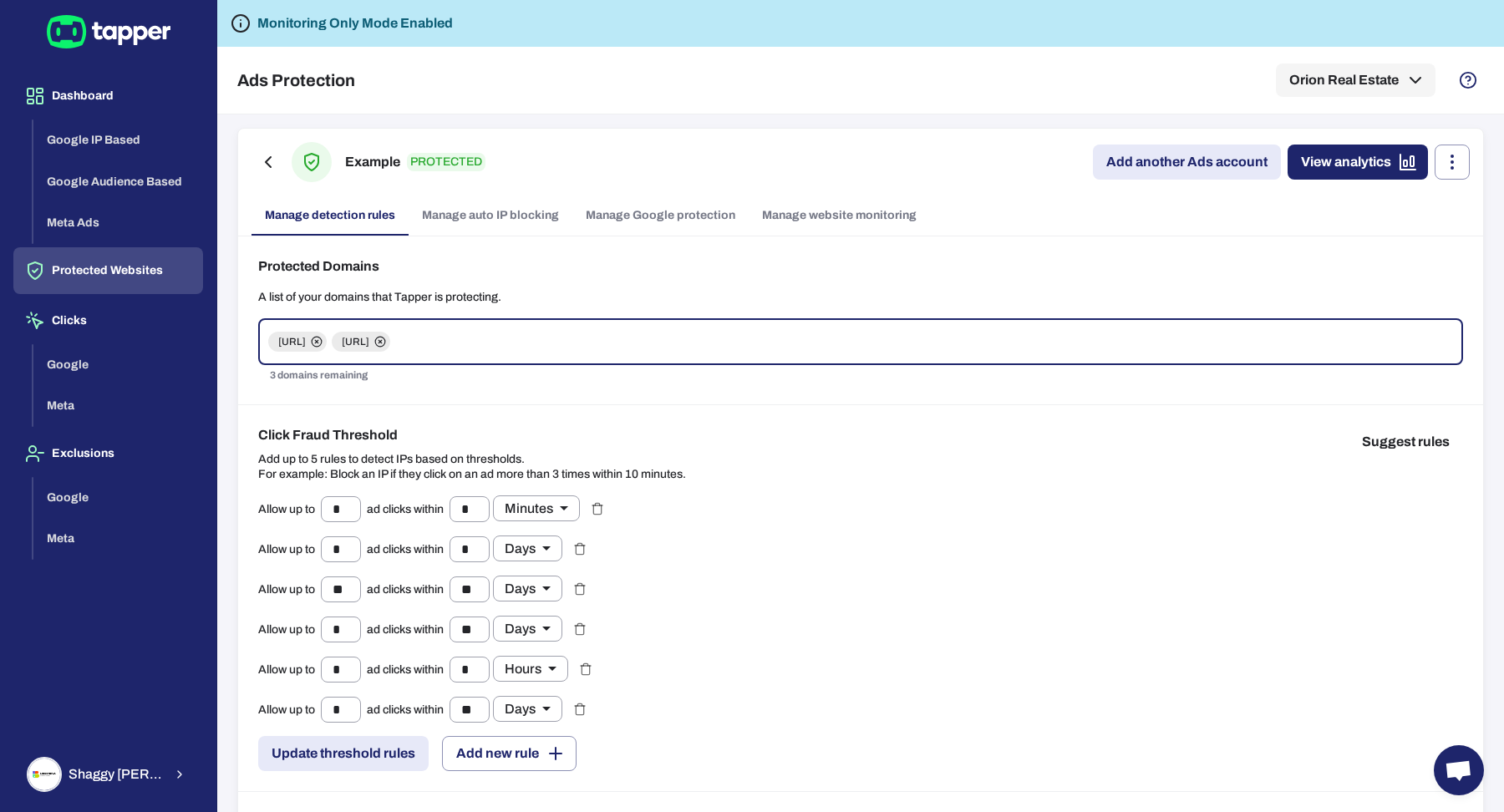
click at [824, 179] on div "Example PROTECTED Add another Ads account View analytics" at bounding box center [861, 162] width 1217 height 40
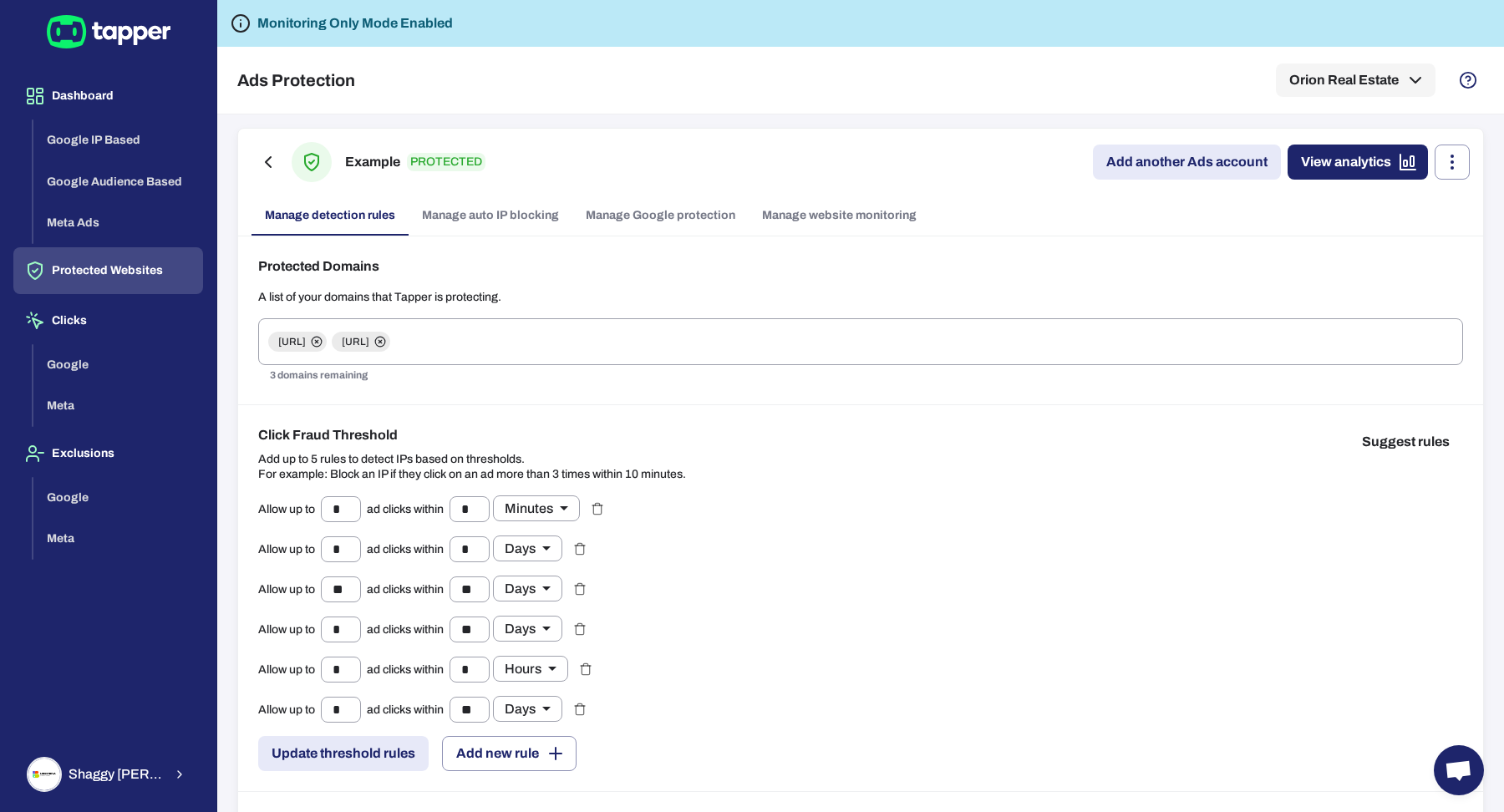
click at [824, 205] on link "Manage website monitoring" at bounding box center [839, 215] width 181 height 40
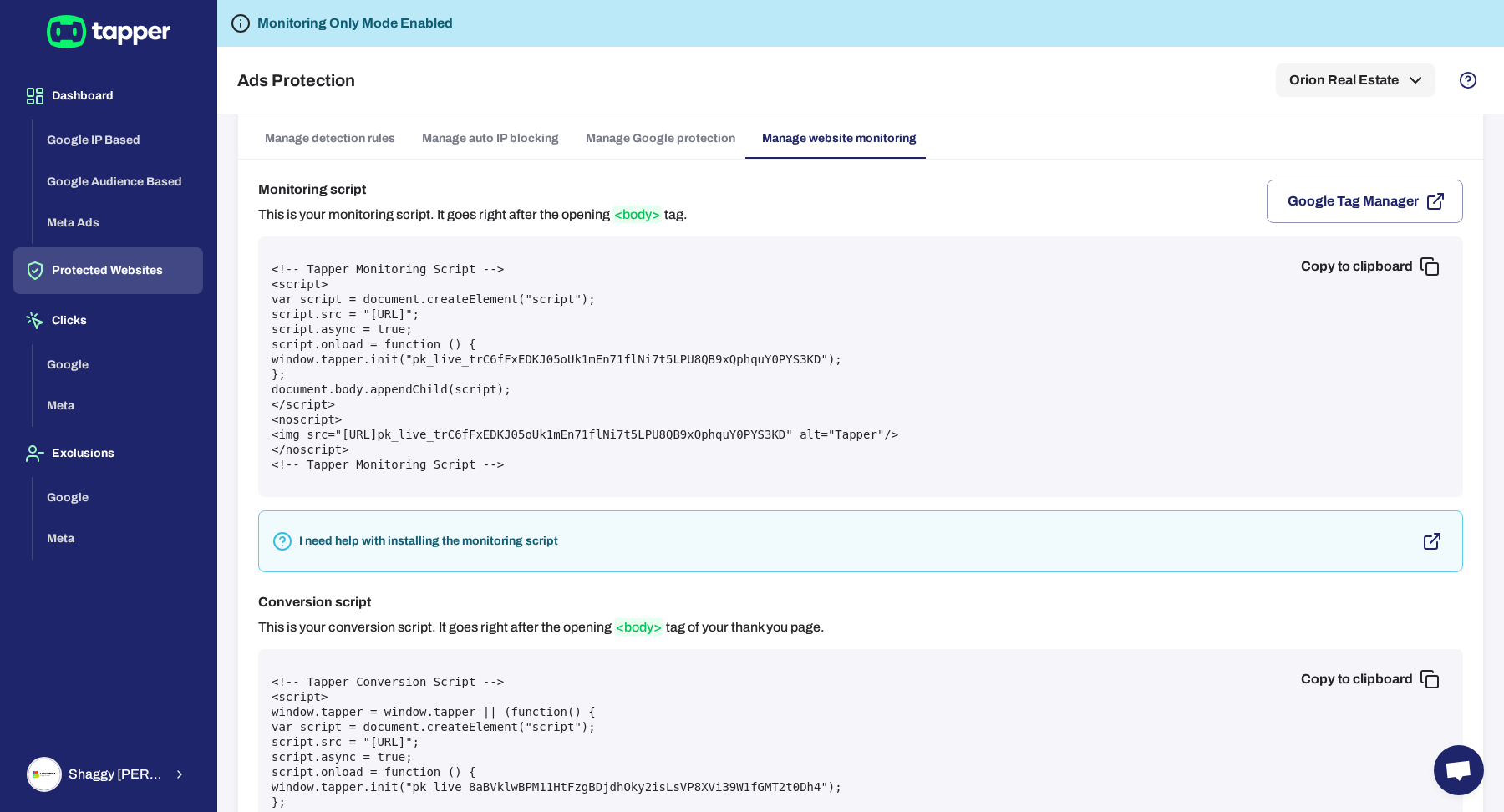
scroll to position [81, 0]
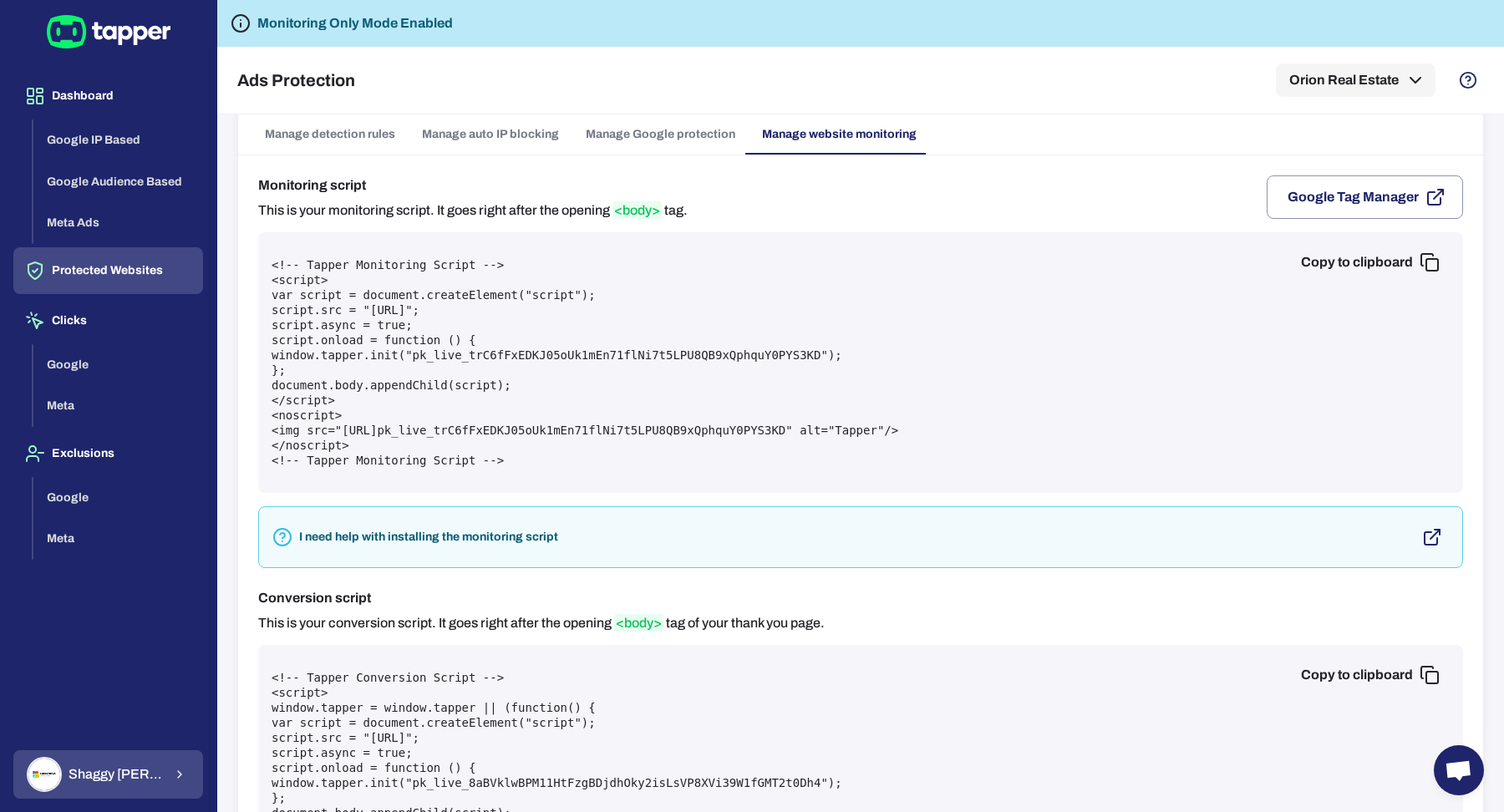
click at [127, 777] on span "Shaggy Rogers" at bounding box center [115, 774] width 94 height 17
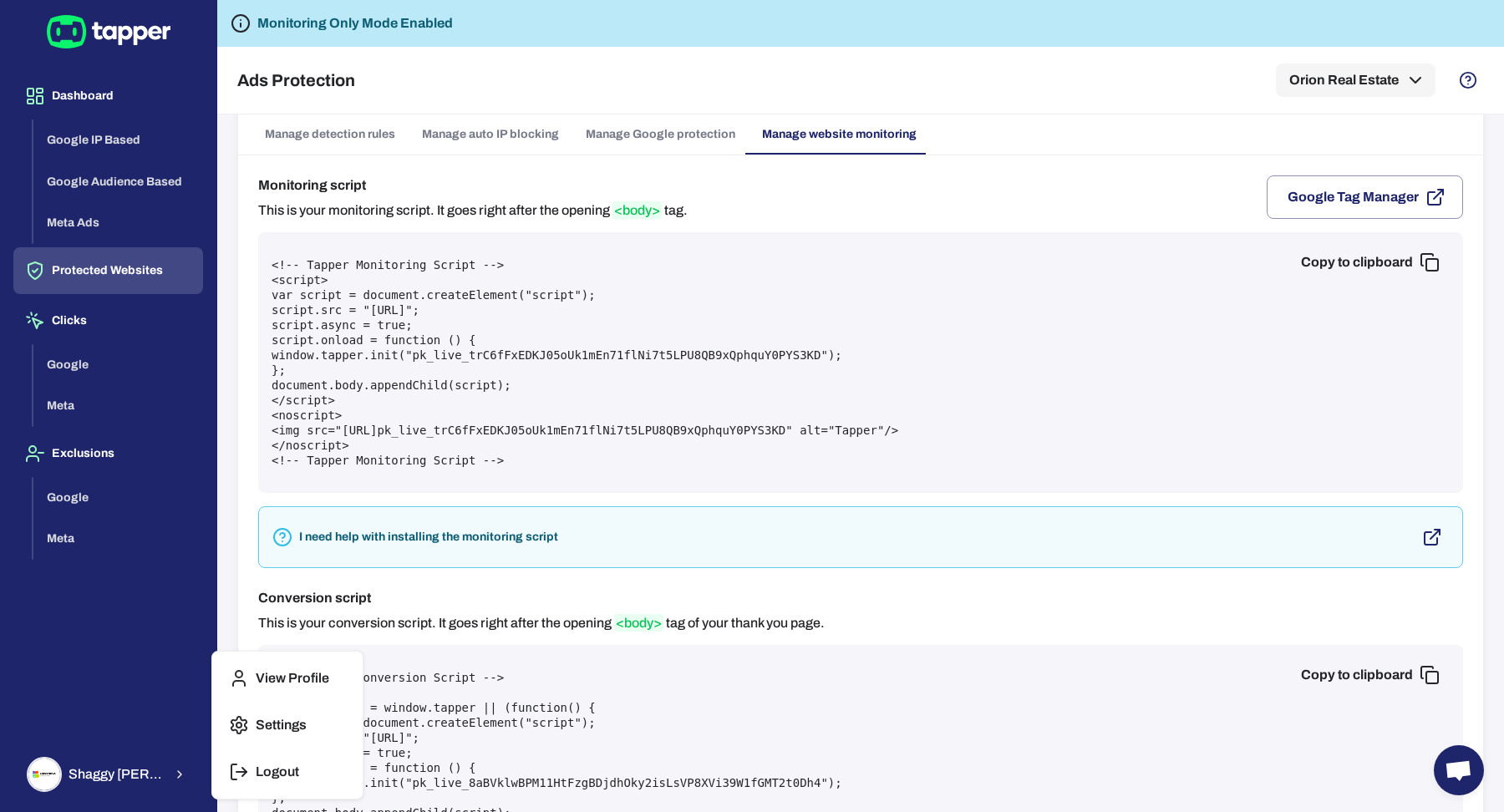
click at [563, 485] on div at bounding box center [752, 406] width 1504 height 812
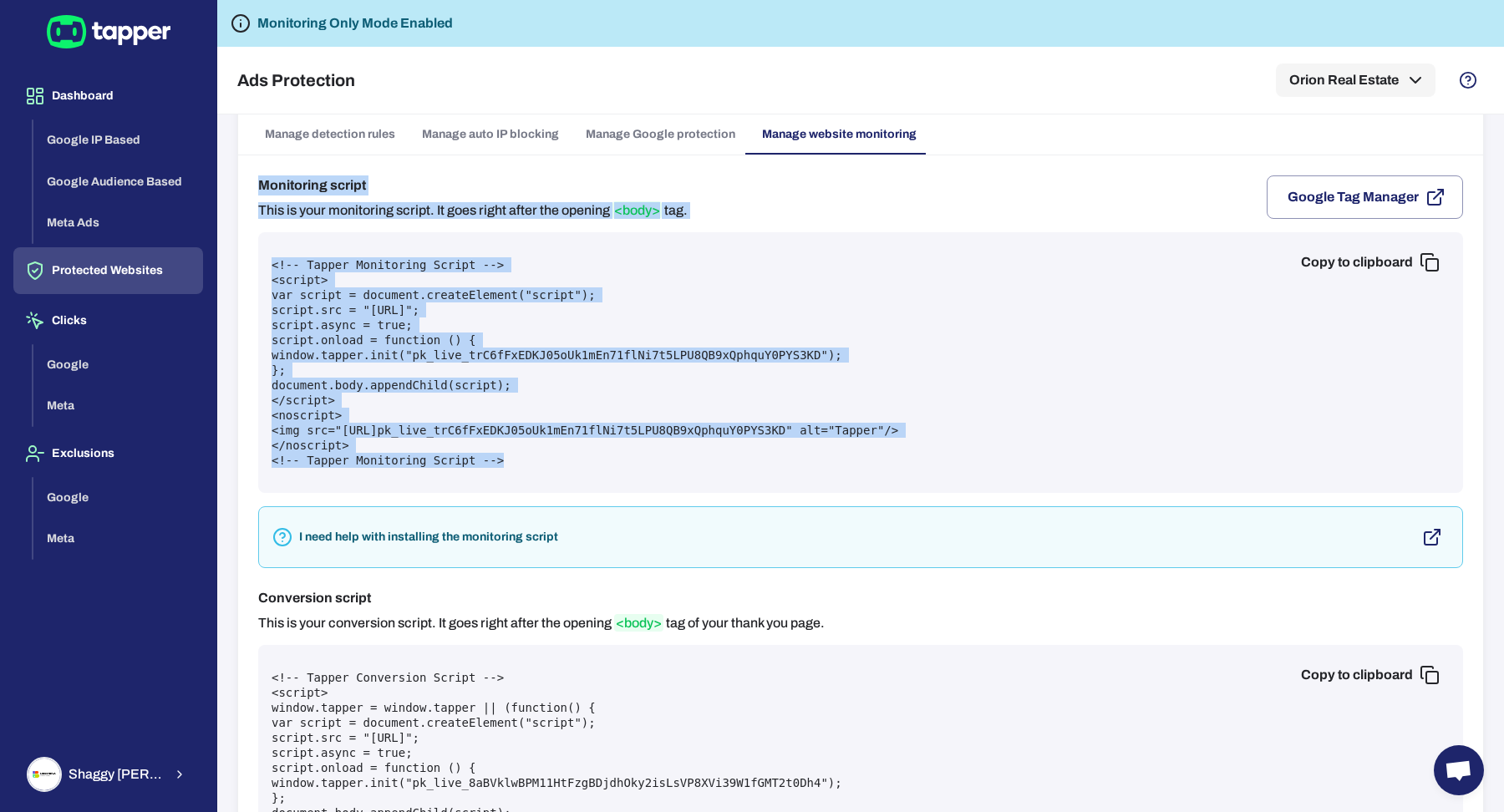
drag, startPoint x: 252, startPoint y: 176, endPoint x: 715, endPoint y: 462, distance: 544.2
click at [715, 462] on div "Monitoring script This is your monitoring script. It goes right after the openi…" at bounding box center [860, 548] width 1244 height 785
copy div "Monitoring script This is your monitoring script. It goes right after the openi…"
click at [626, 353] on pre "<!-- Tapper Monitoring Script --> <script> var script = document.createElement(…" at bounding box center [861, 363] width 1178 height 210
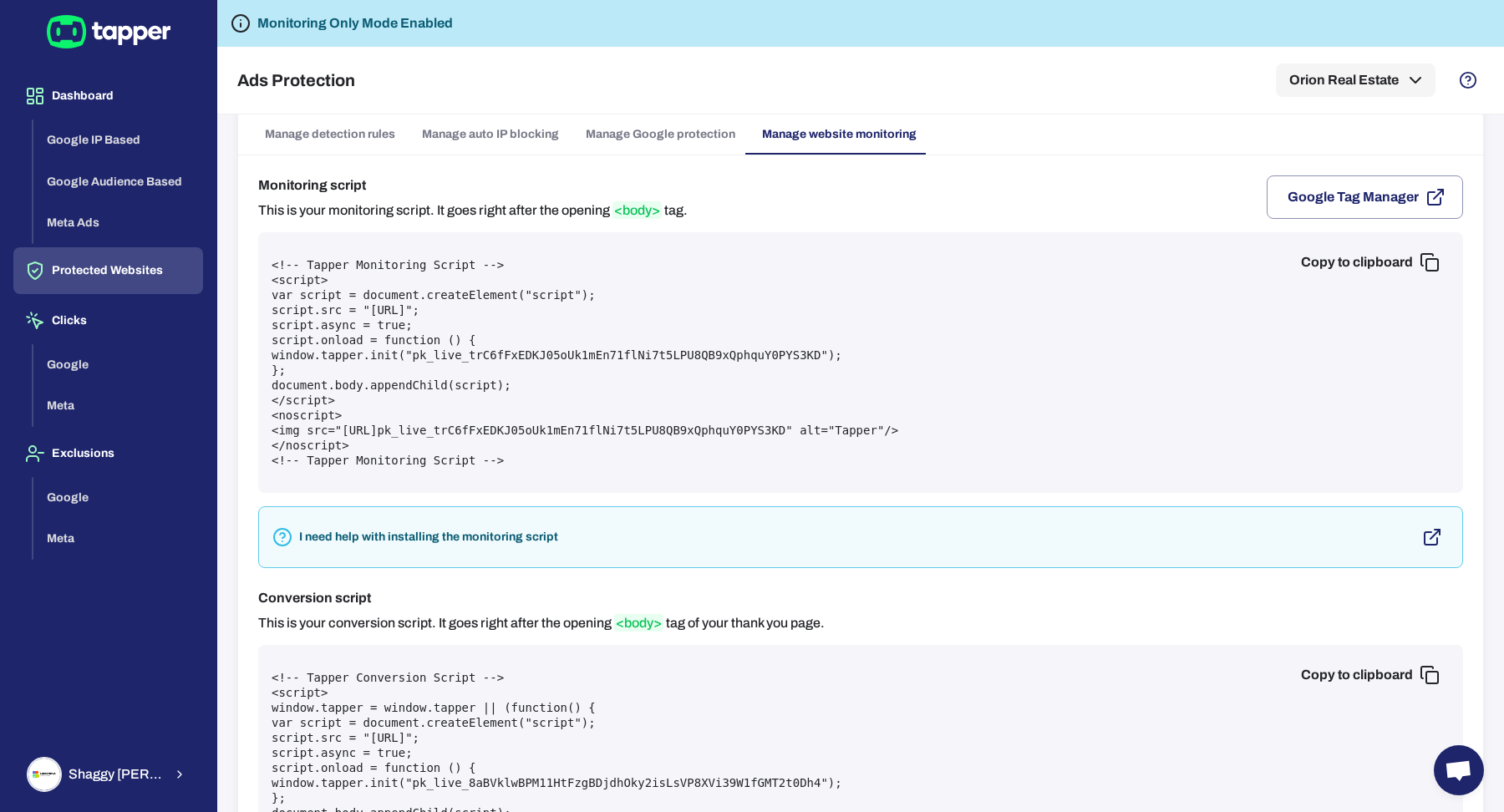
click at [1317, 257] on button "Copy to clipboard" at bounding box center [1367, 263] width 162 height 34
